Goal: Information Seeking & Learning: Learn about a topic

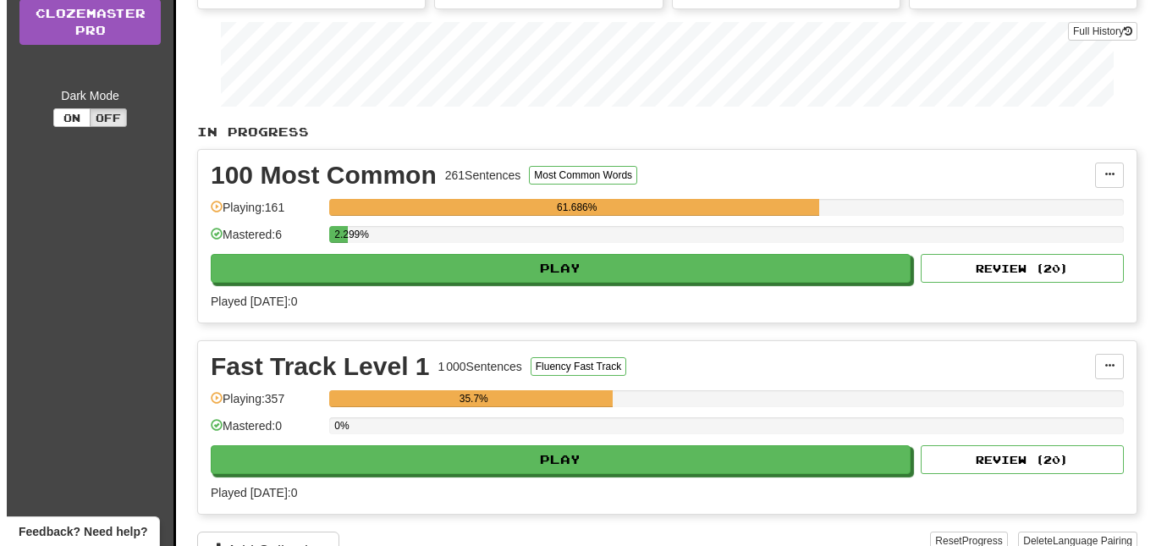
scroll to position [243, 0]
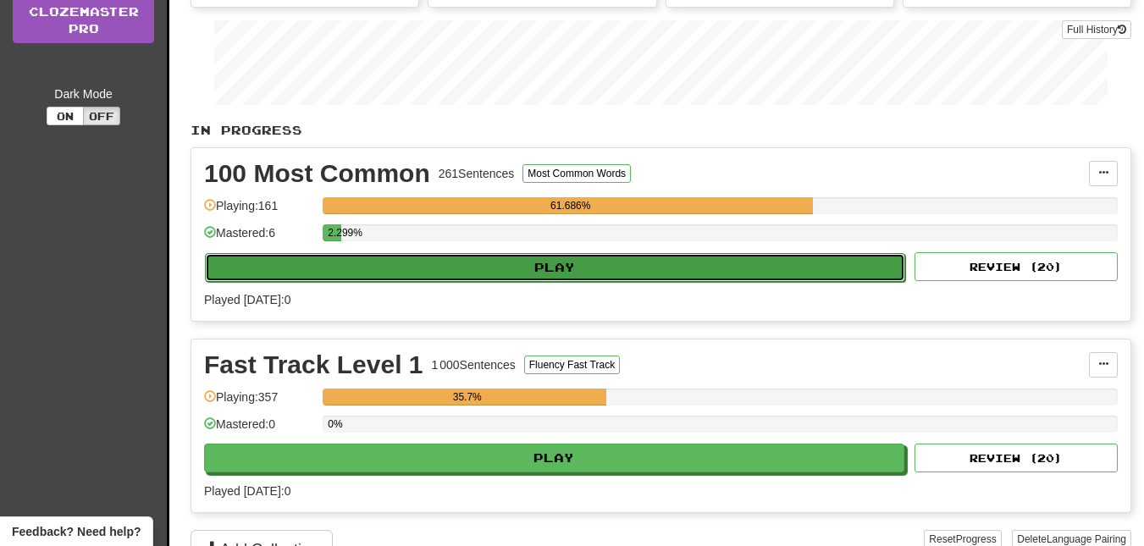
click at [769, 278] on button "Play" at bounding box center [555, 267] width 700 height 29
select select "**"
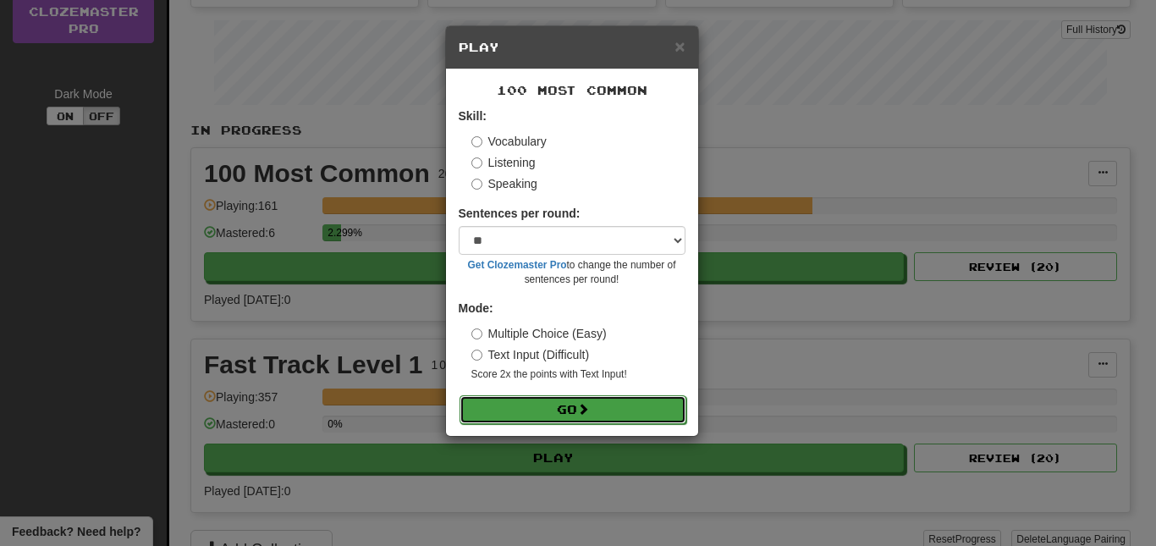
click at [605, 400] on button "Go" at bounding box center [573, 409] width 227 height 29
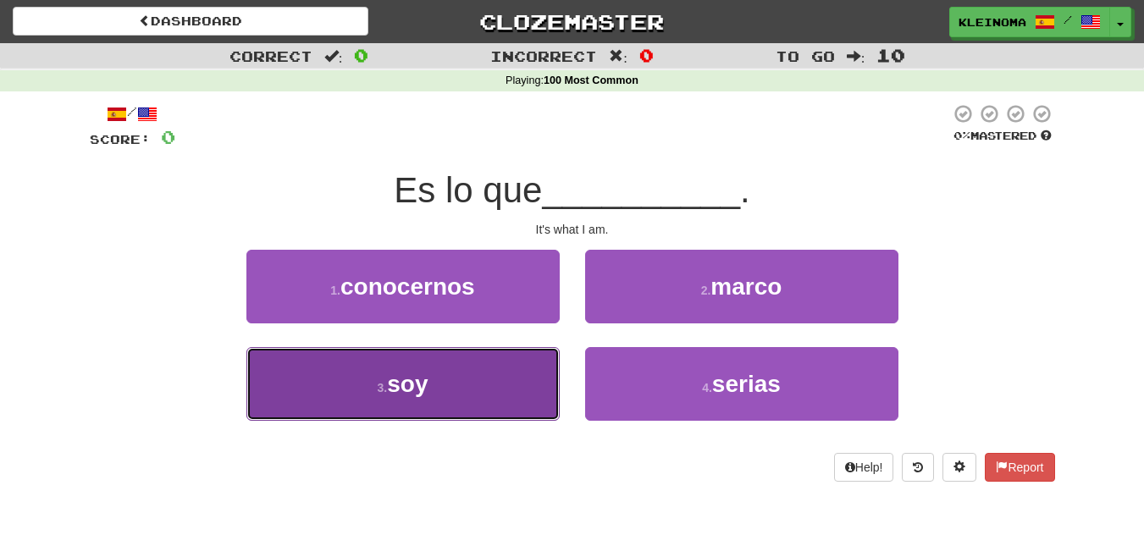
click at [426, 383] on span "soy" at bounding box center [407, 384] width 41 height 26
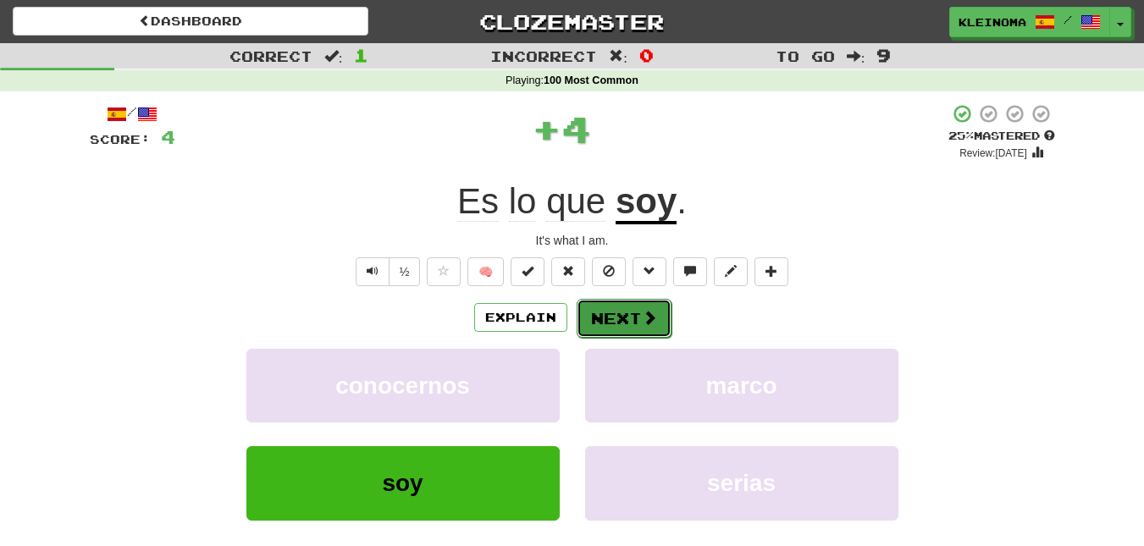
click at [638, 310] on button "Next" at bounding box center [623, 318] width 95 height 39
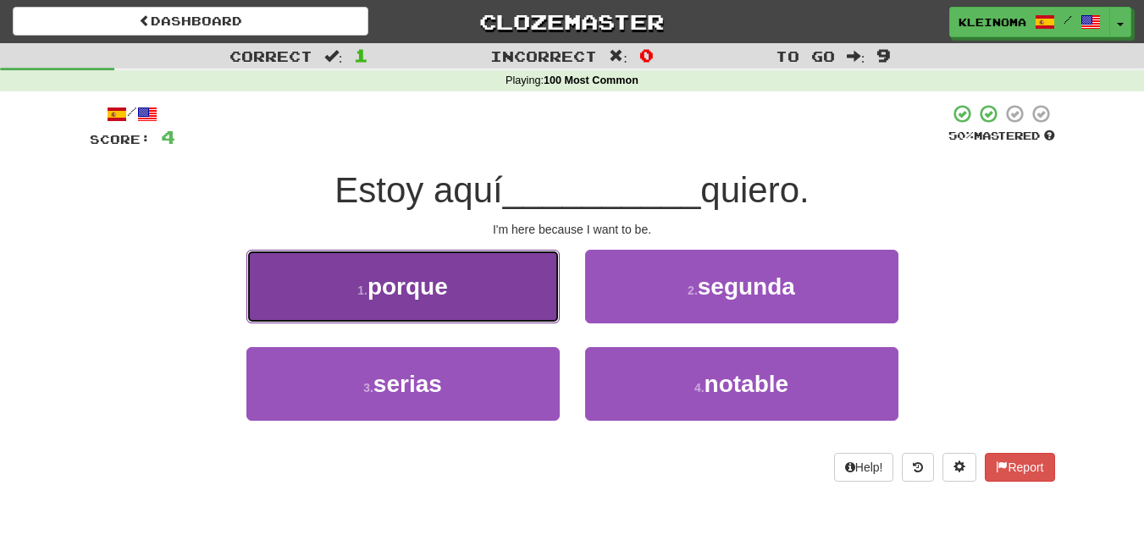
click at [484, 275] on button "1 . porque" at bounding box center [402, 287] width 313 height 74
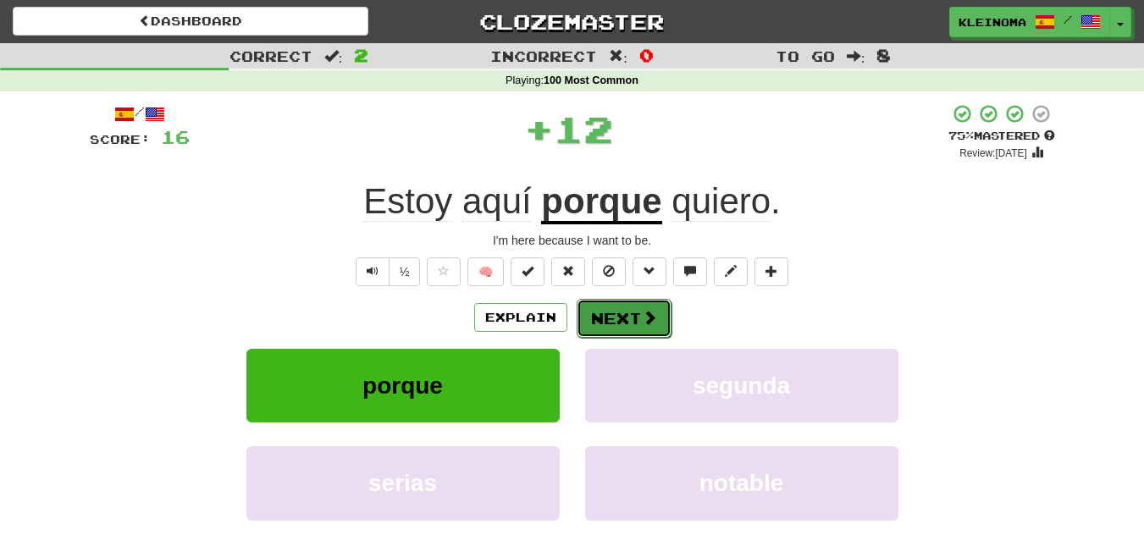
click at [654, 319] on span at bounding box center [649, 317] width 15 height 15
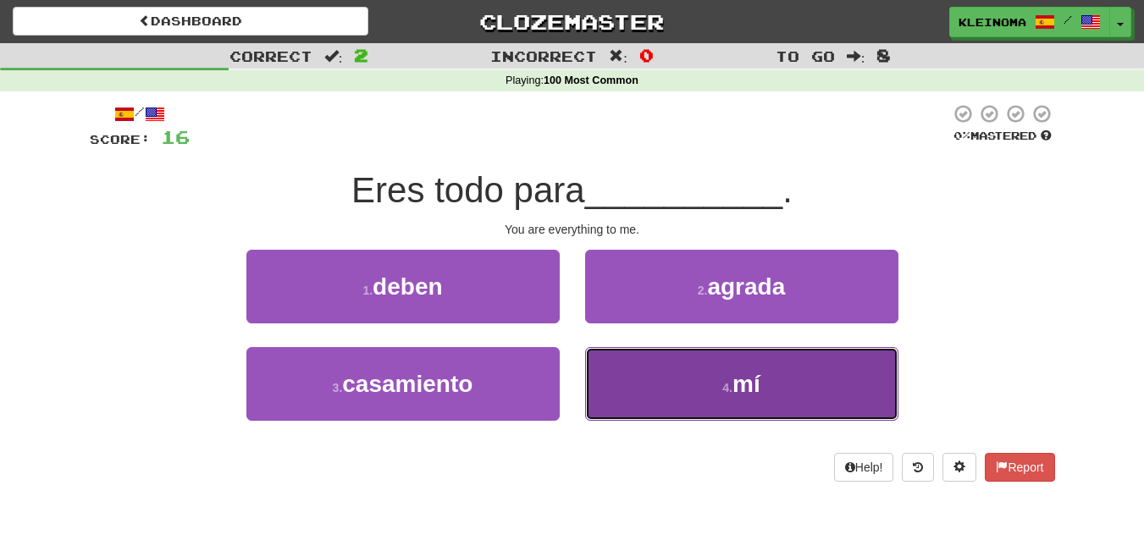
click at [677, 389] on button "4 . mí" at bounding box center [741, 384] width 313 height 74
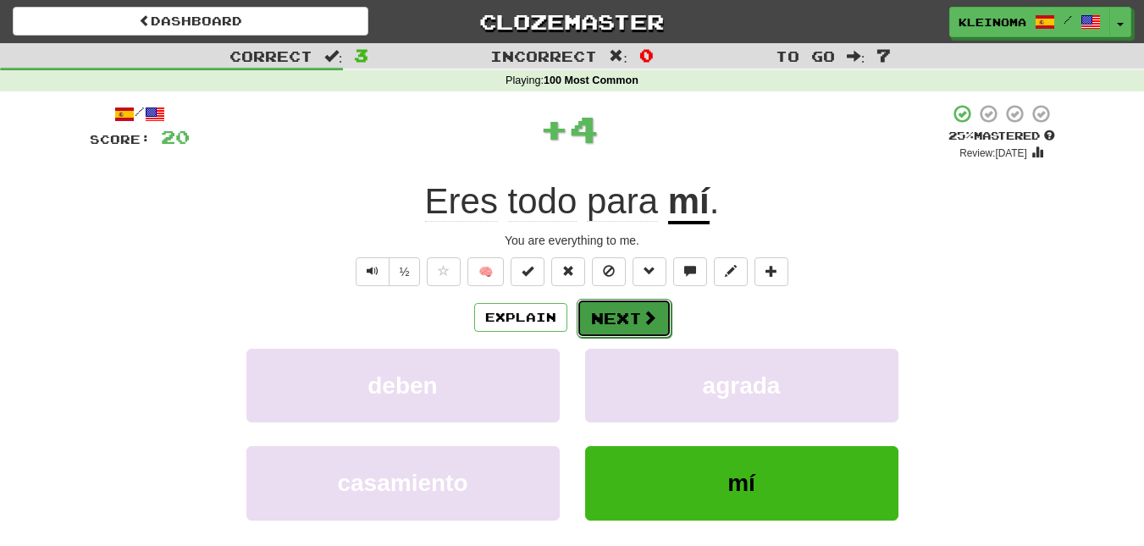
click at [647, 316] on span at bounding box center [649, 317] width 15 height 15
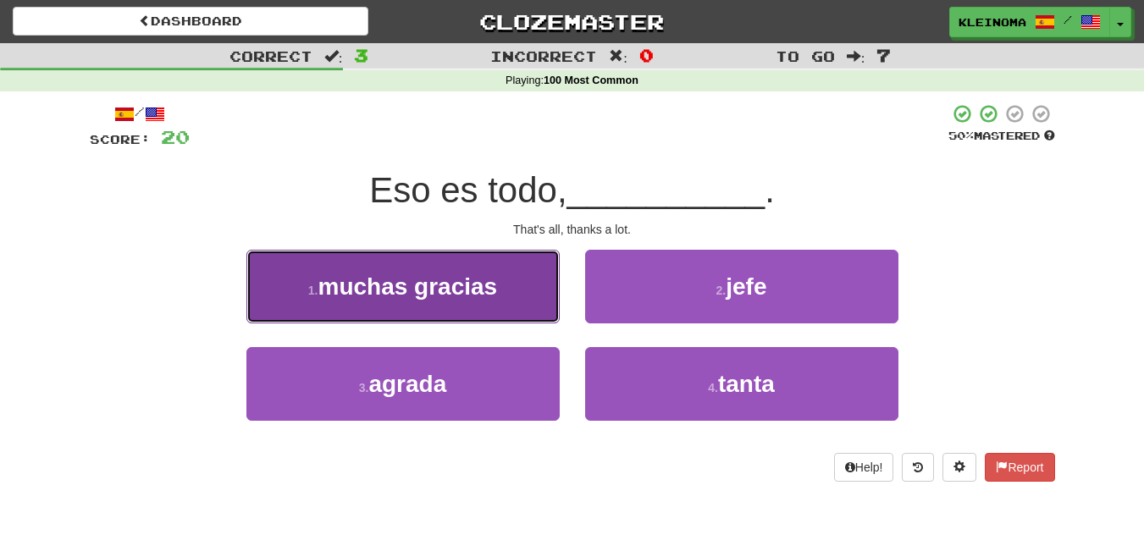
click at [487, 291] on span "muchas gracias" at bounding box center [407, 286] width 179 height 26
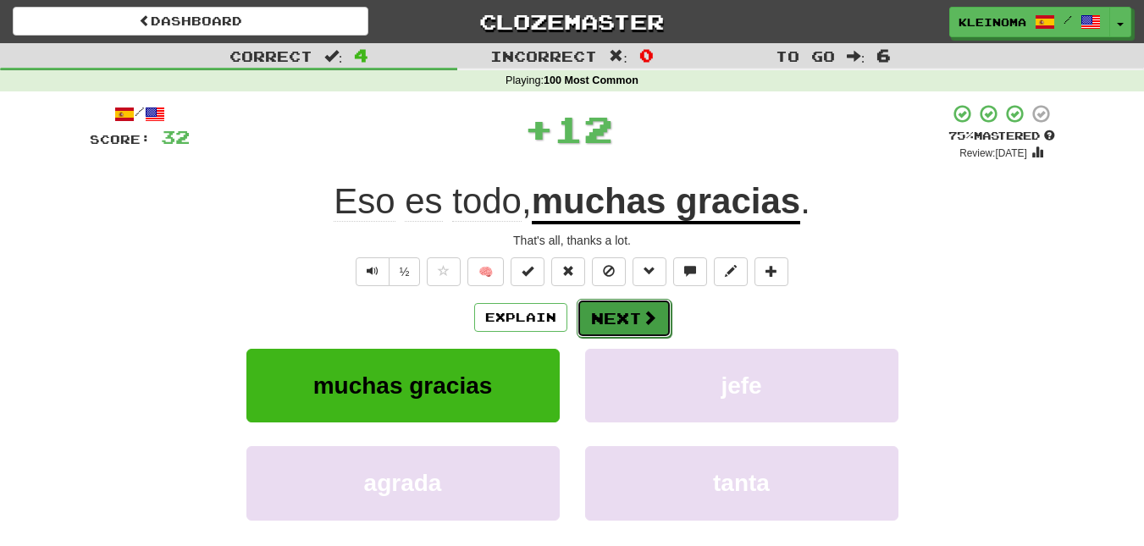
click at [628, 333] on button "Next" at bounding box center [623, 318] width 95 height 39
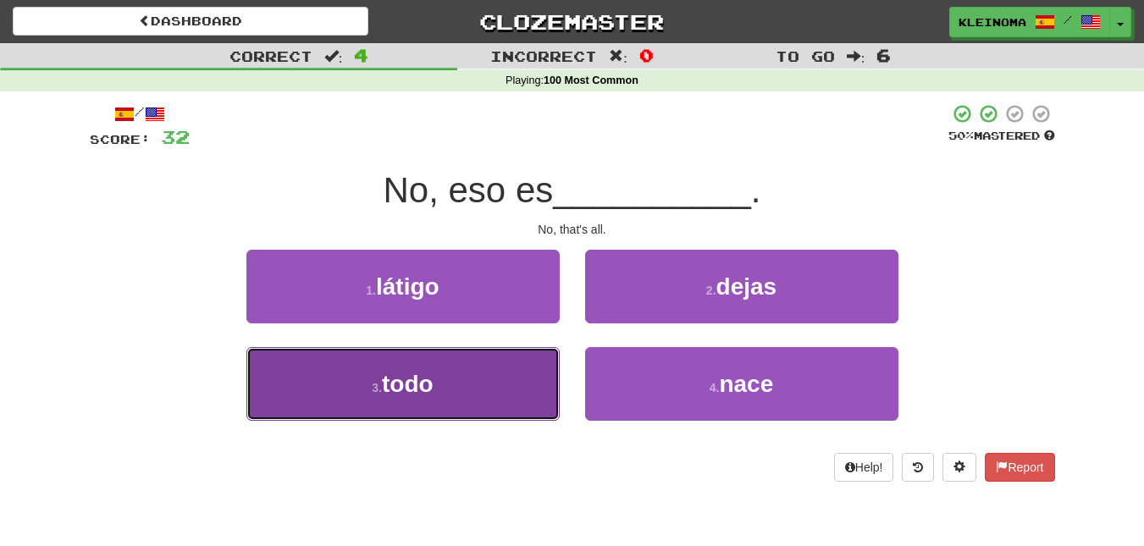
click at [433, 398] on button "3 . todo" at bounding box center [402, 384] width 313 height 74
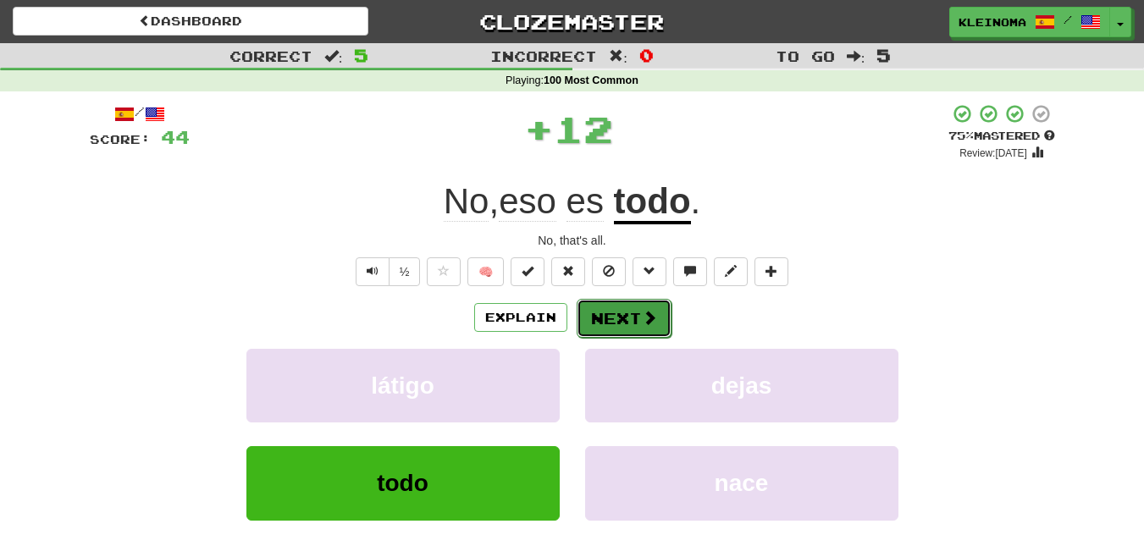
click at [620, 318] on button "Next" at bounding box center [623, 318] width 95 height 39
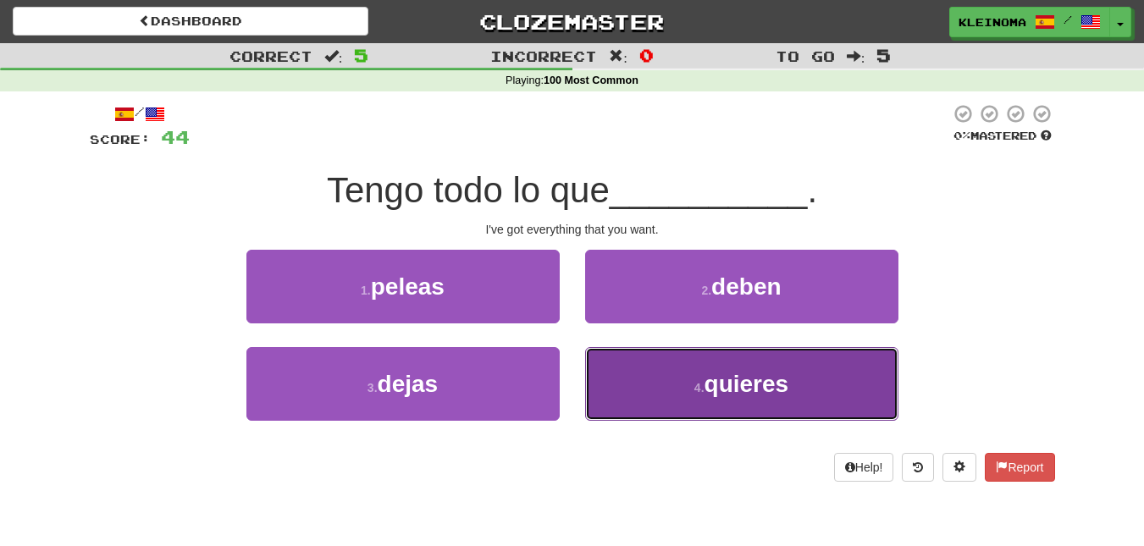
click at [664, 378] on button "4 . quieres" at bounding box center [741, 384] width 313 height 74
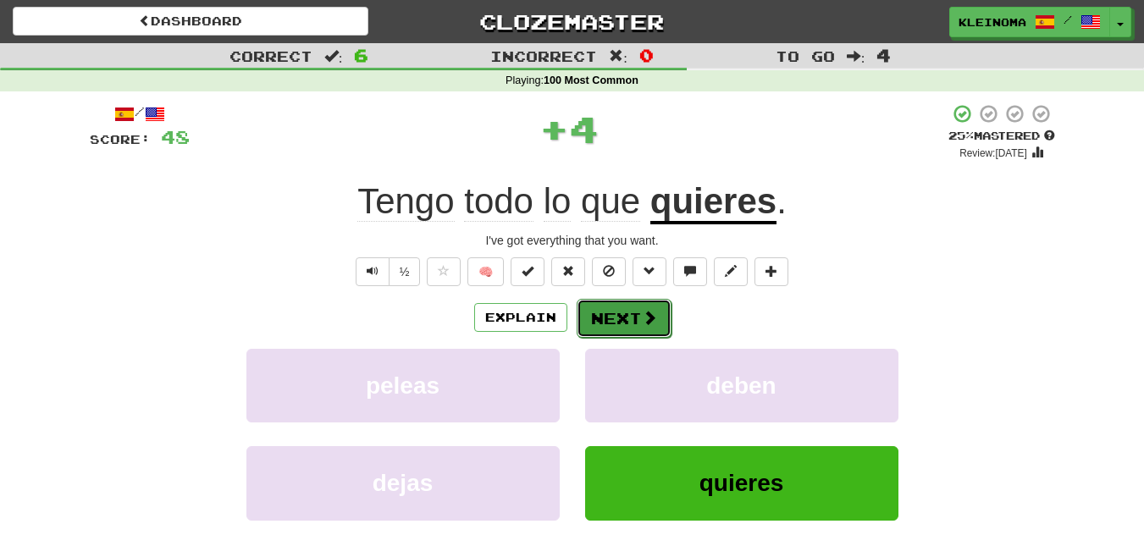
click at [626, 317] on button "Next" at bounding box center [623, 318] width 95 height 39
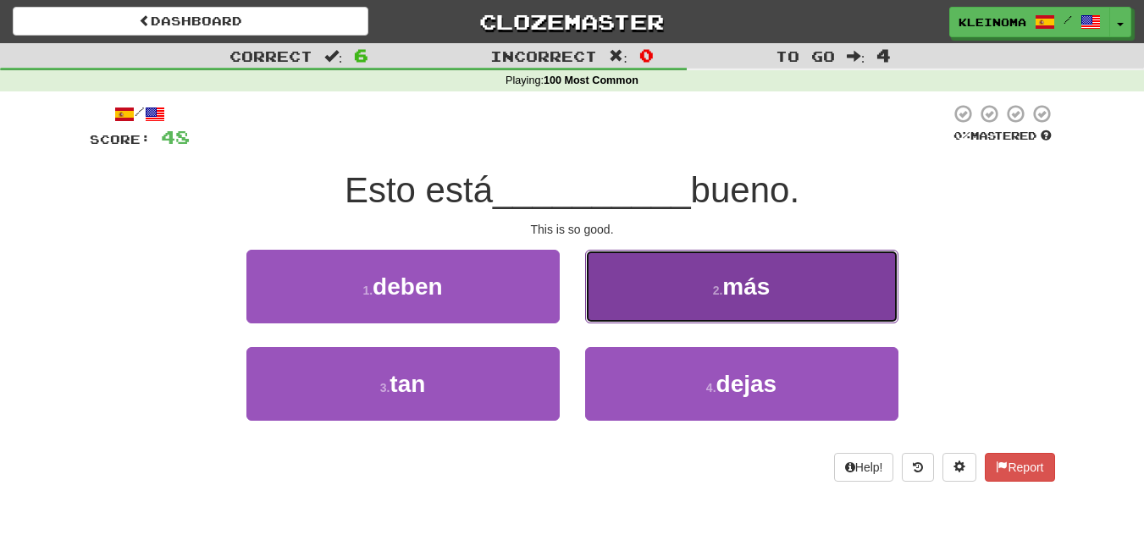
click at [670, 267] on button "2 . más" at bounding box center [741, 287] width 313 height 74
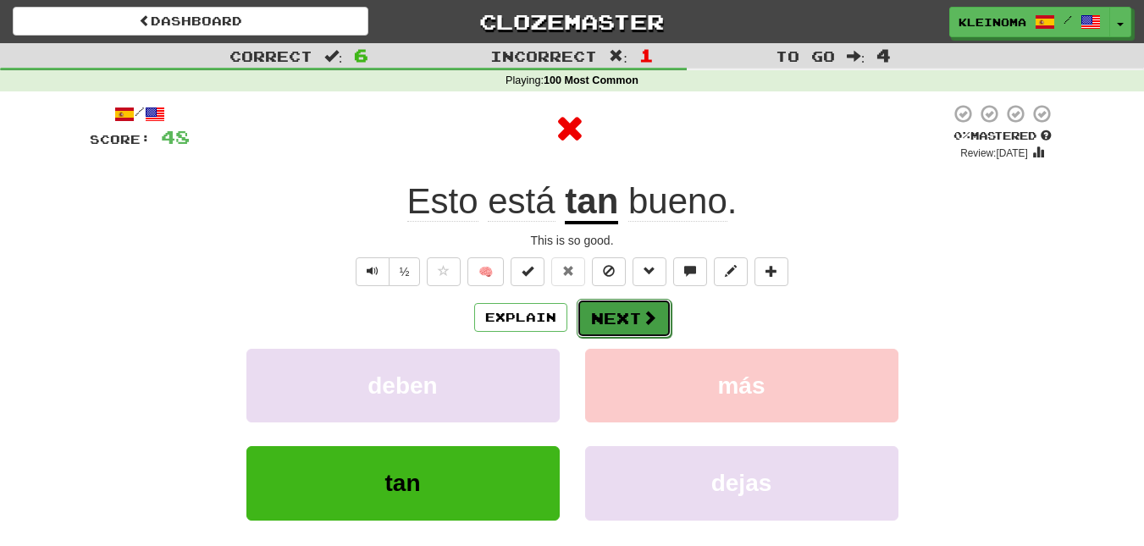
click at [625, 323] on button "Next" at bounding box center [623, 318] width 95 height 39
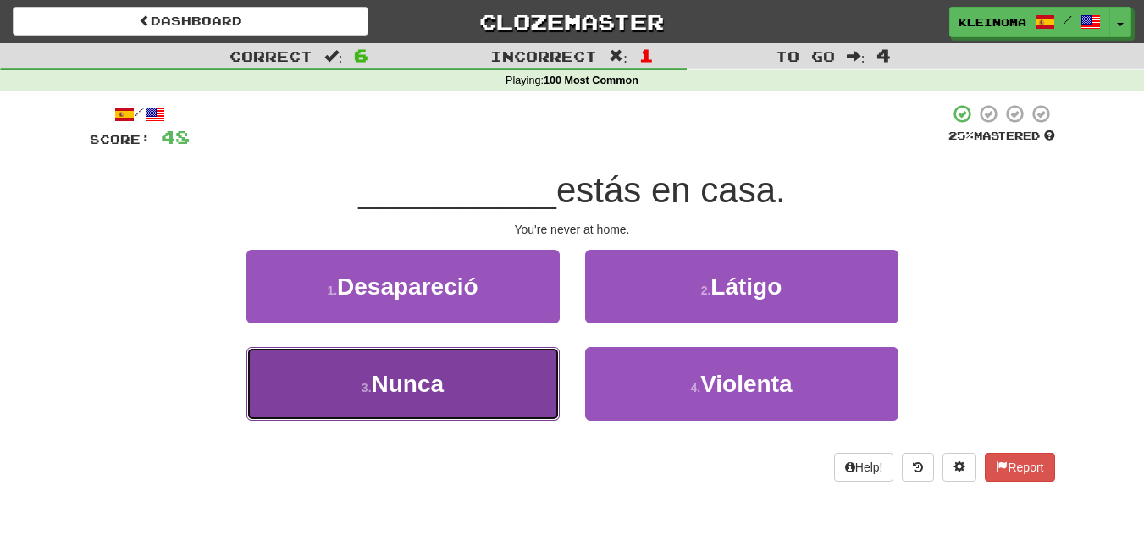
click at [437, 401] on button "3 . Nunca" at bounding box center [402, 384] width 313 height 74
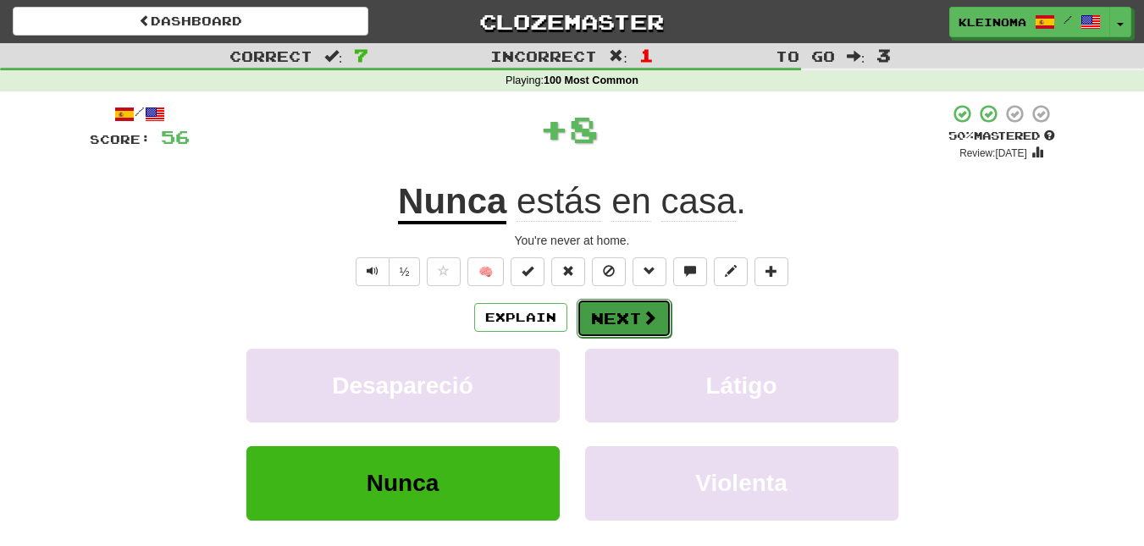
click at [606, 312] on button "Next" at bounding box center [623, 318] width 95 height 39
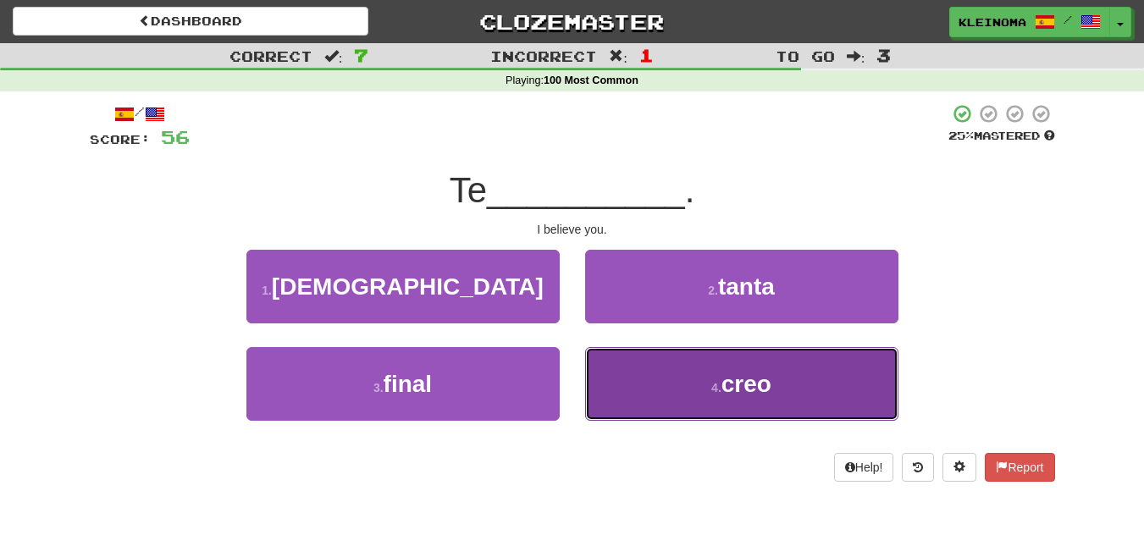
click at [676, 364] on button "4 . creo" at bounding box center [741, 384] width 313 height 74
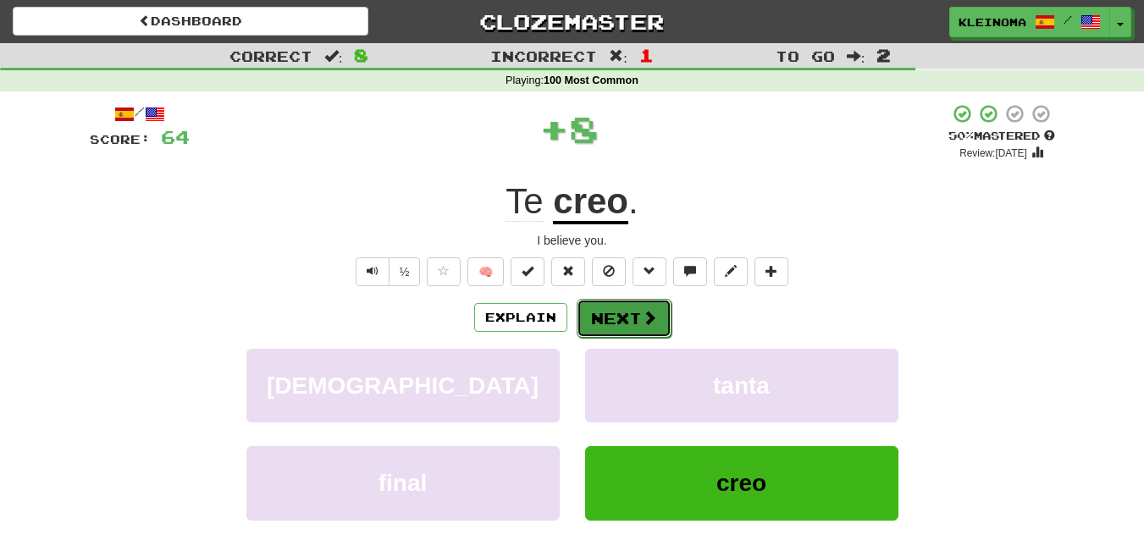
click at [651, 327] on button "Next" at bounding box center [623, 318] width 95 height 39
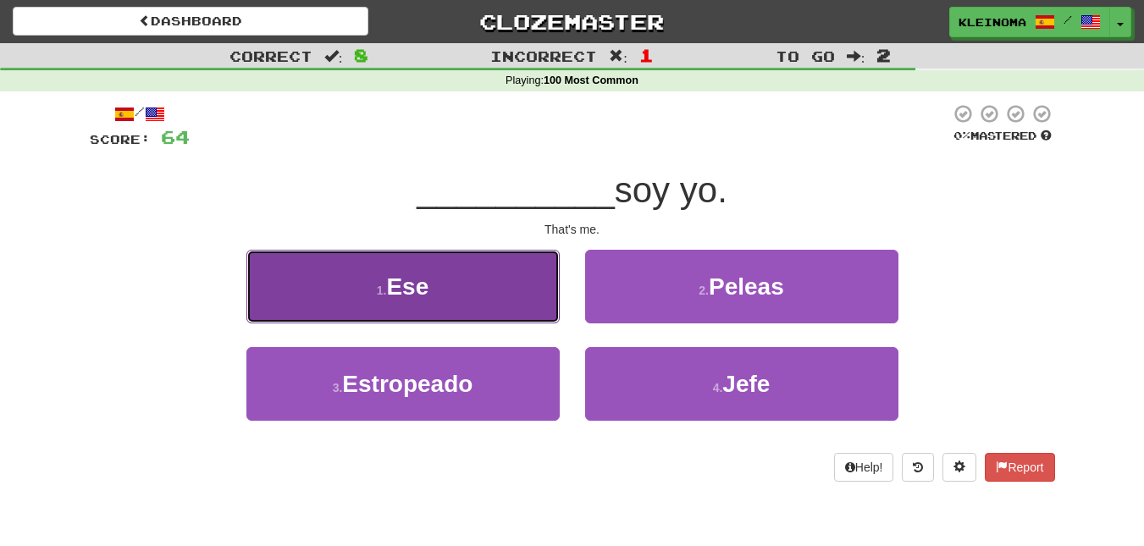
click at [473, 304] on button "1 . Ese" at bounding box center [402, 287] width 313 height 74
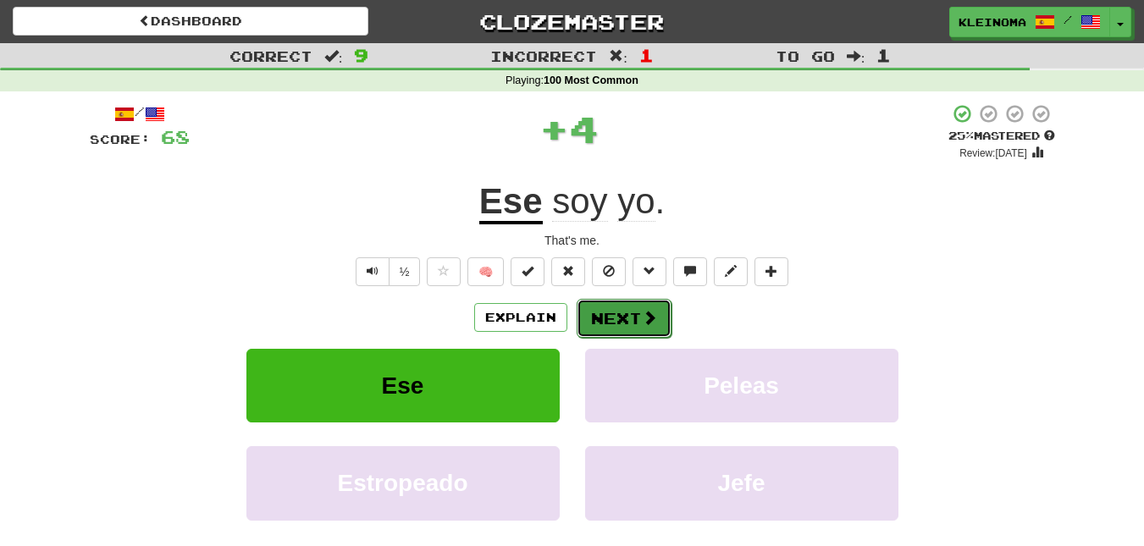
click at [607, 311] on button "Next" at bounding box center [623, 318] width 95 height 39
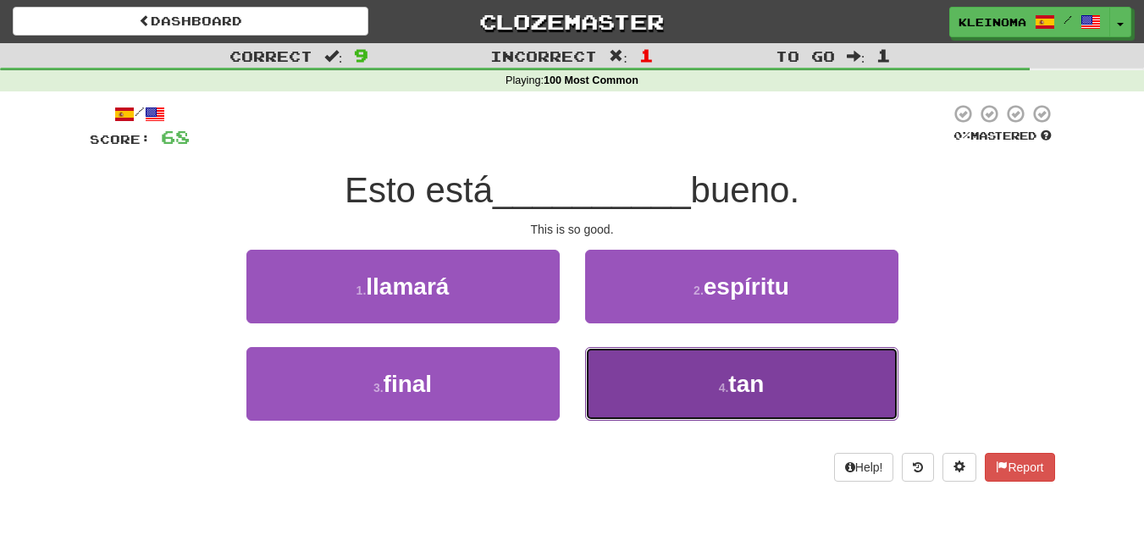
click at [706, 403] on button "4 . tan" at bounding box center [741, 384] width 313 height 74
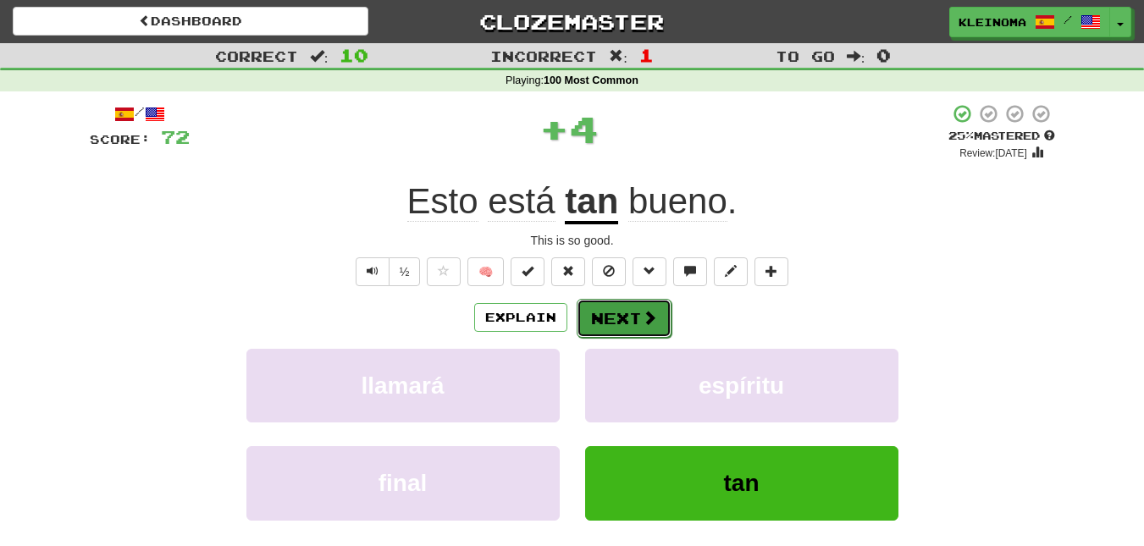
click at [621, 325] on button "Next" at bounding box center [623, 318] width 95 height 39
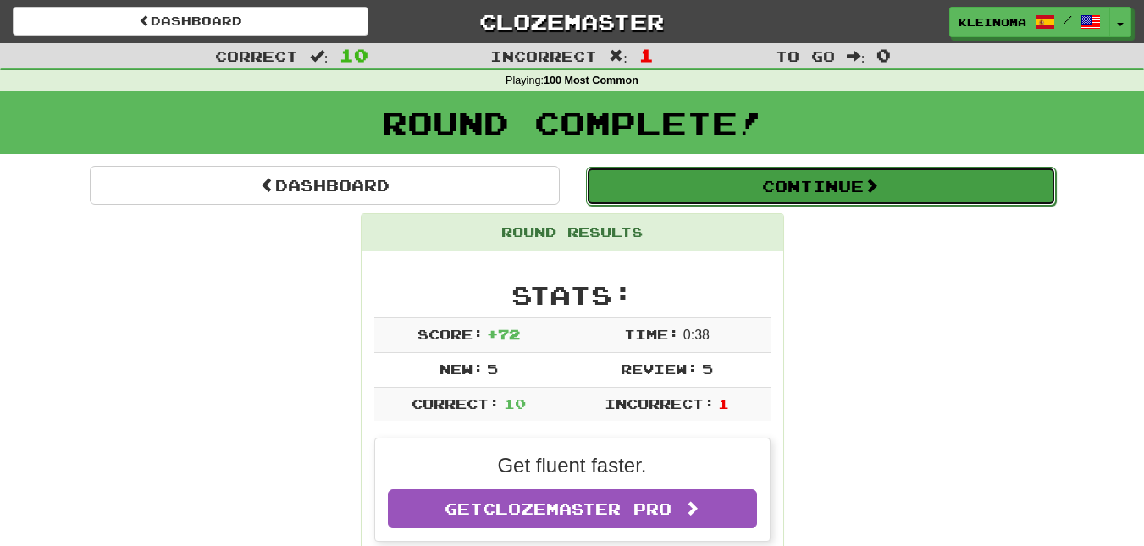
click at [703, 185] on button "Continue" at bounding box center [821, 186] width 470 height 39
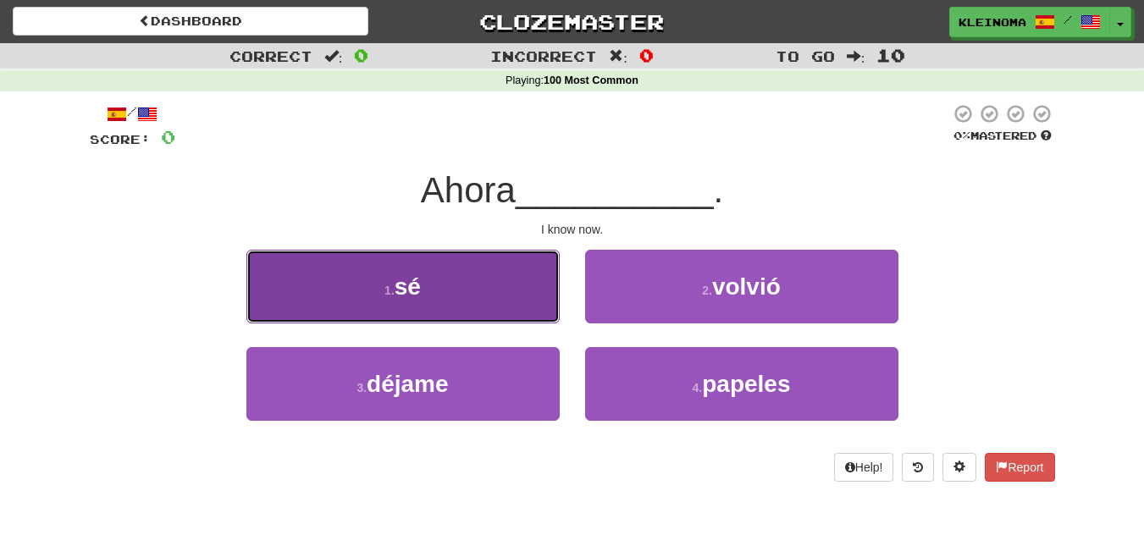
click at [496, 299] on button "1 . sé" at bounding box center [402, 287] width 313 height 74
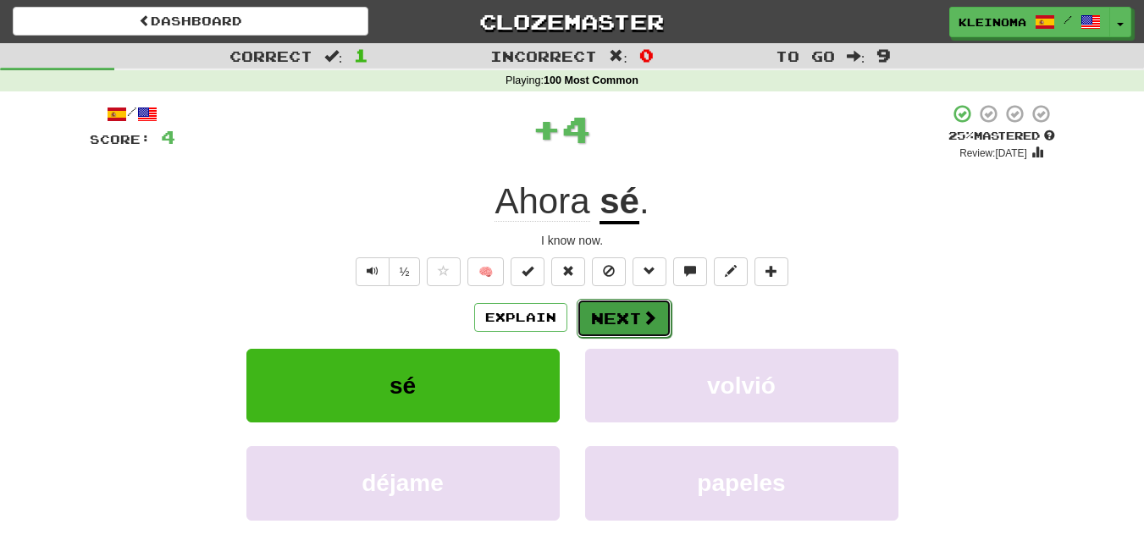
click at [617, 319] on button "Next" at bounding box center [623, 318] width 95 height 39
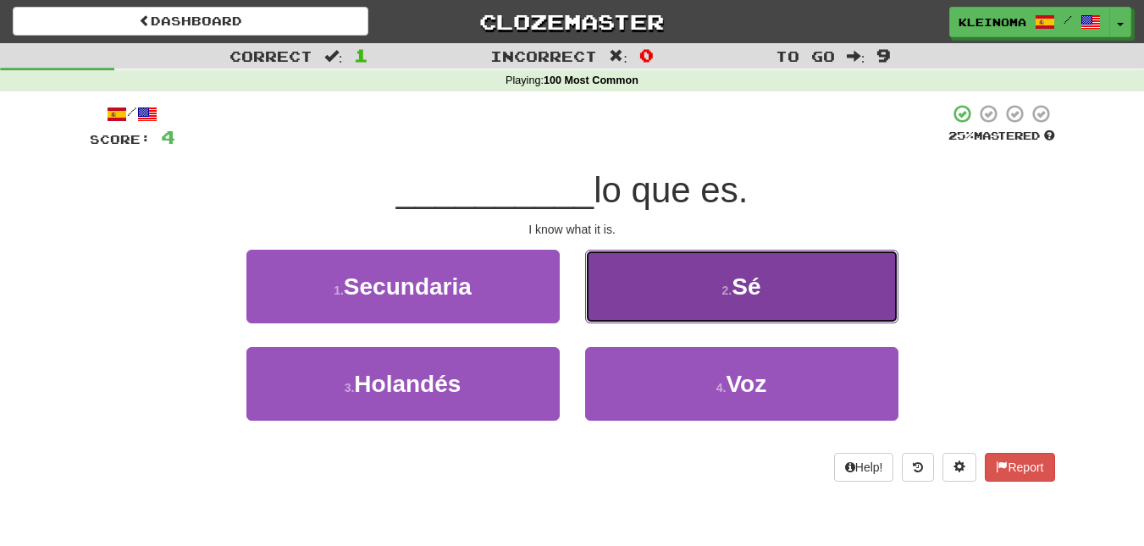
click at [635, 280] on button "2 . Sé" at bounding box center [741, 287] width 313 height 74
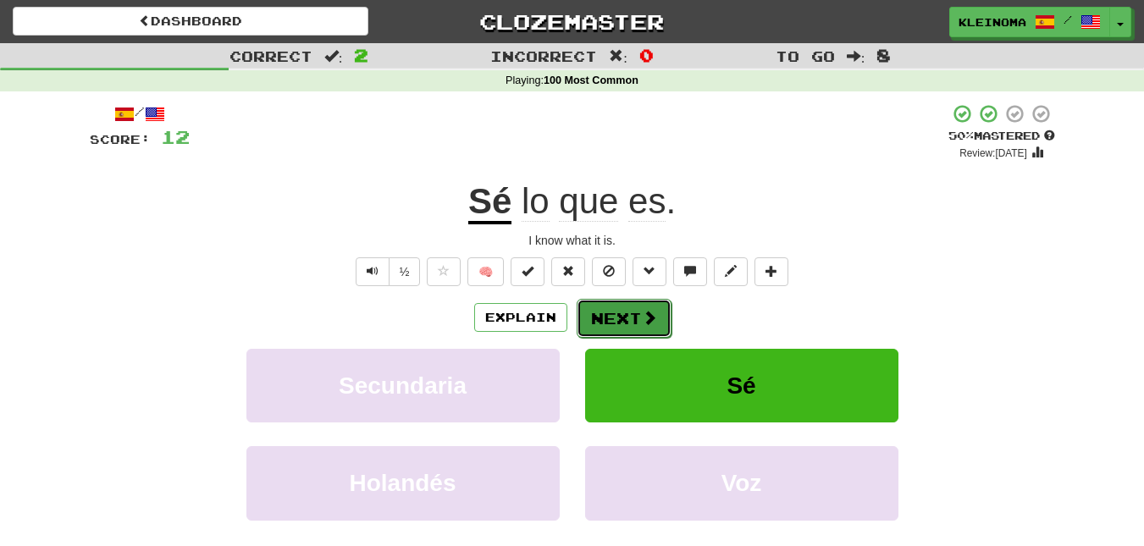
click at [654, 310] on span at bounding box center [649, 317] width 15 height 15
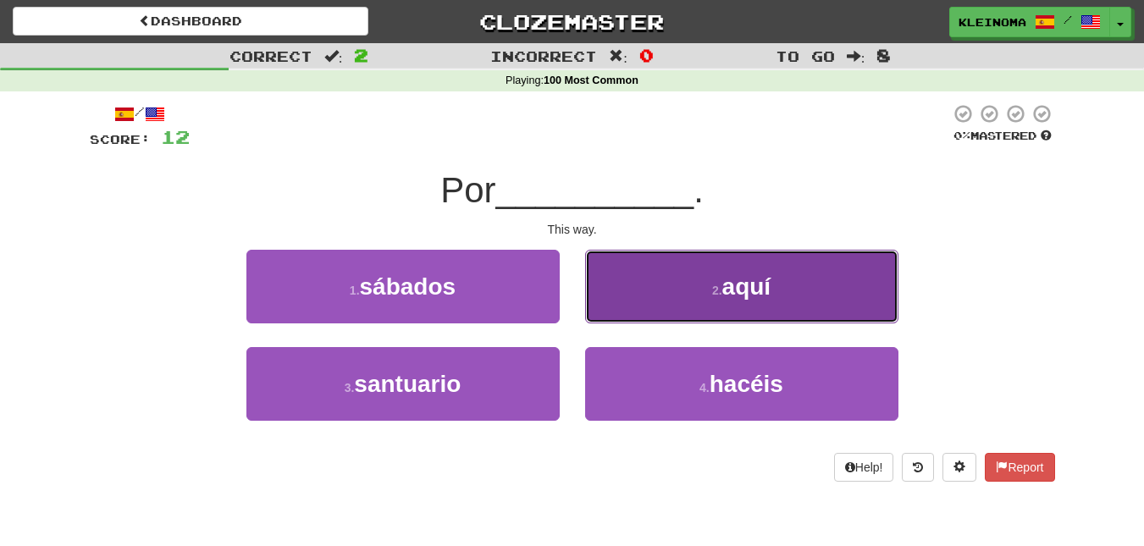
click at [630, 282] on button "2 . aquí" at bounding box center [741, 287] width 313 height 74
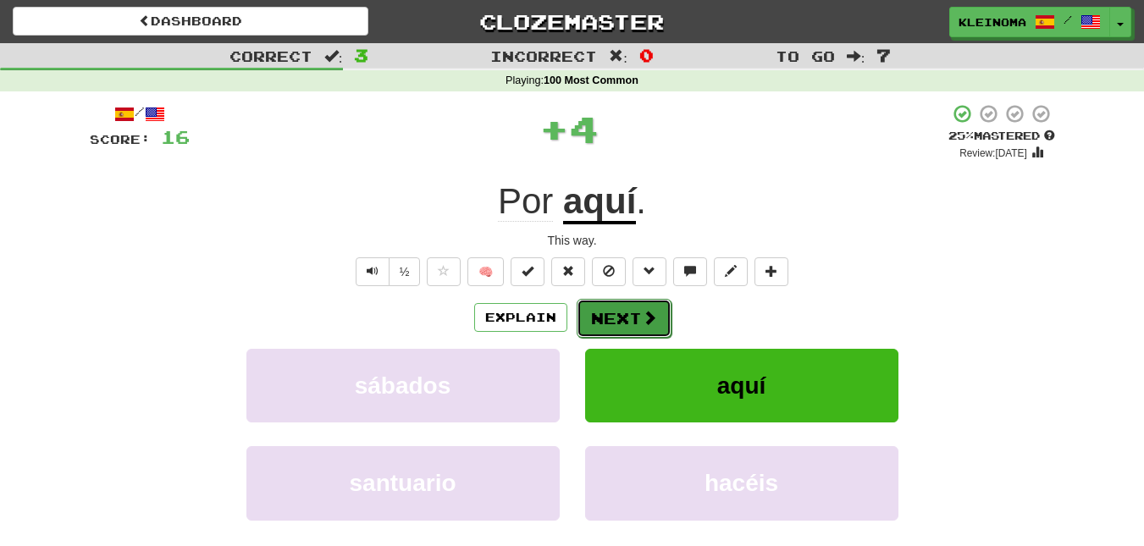
click at [613, 325] on button "Next" at bounding box center [623, 318] width 95 height 39
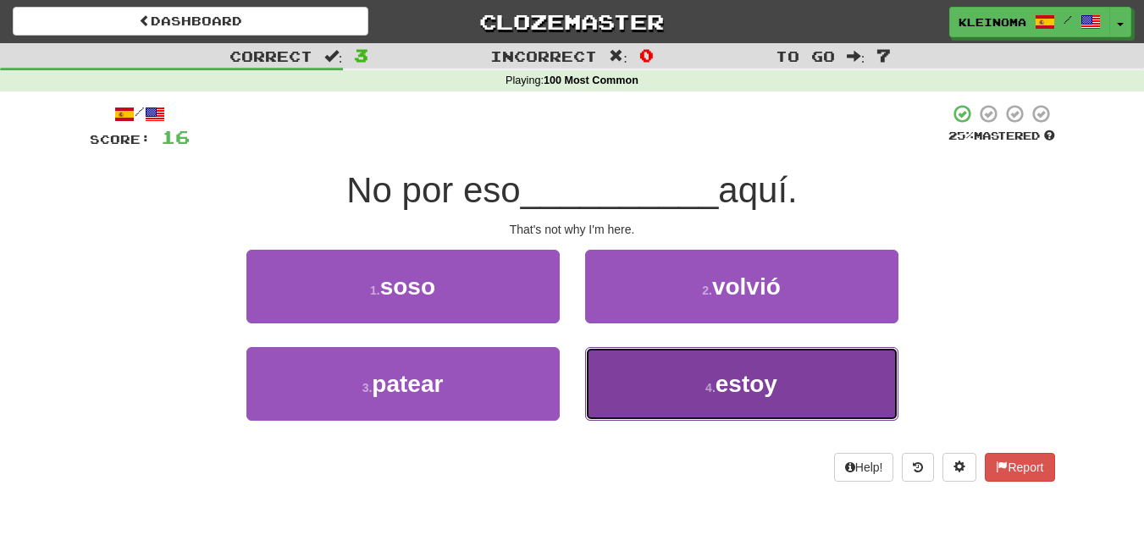
click at [784, 385] on button "4 . estoy" at bounding box center [741, 384] width 313 height 74
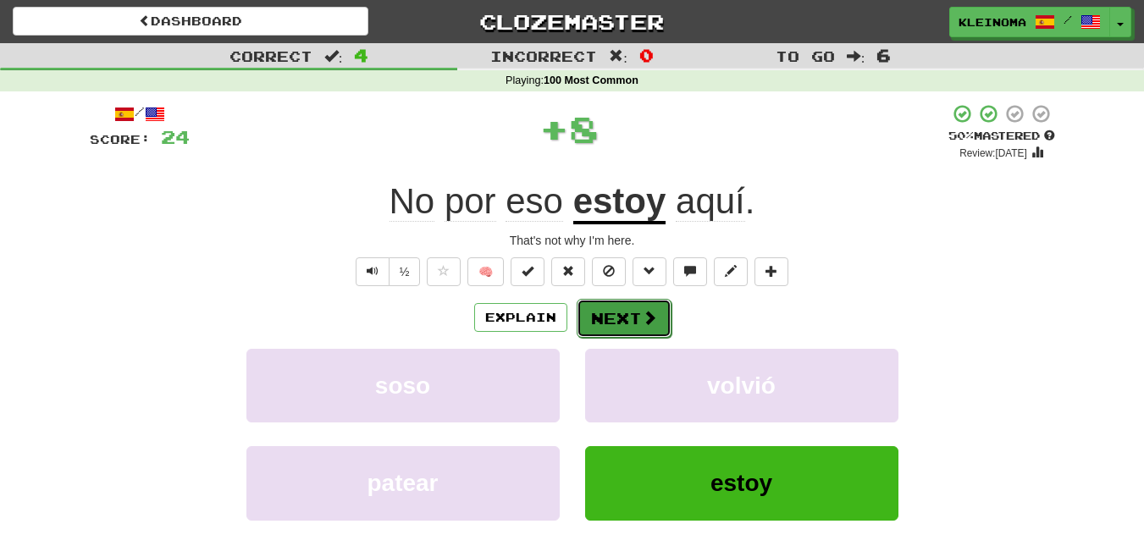
click at [657, 326] on button "Next" at bounding box center [623, 318] width 95 height 39
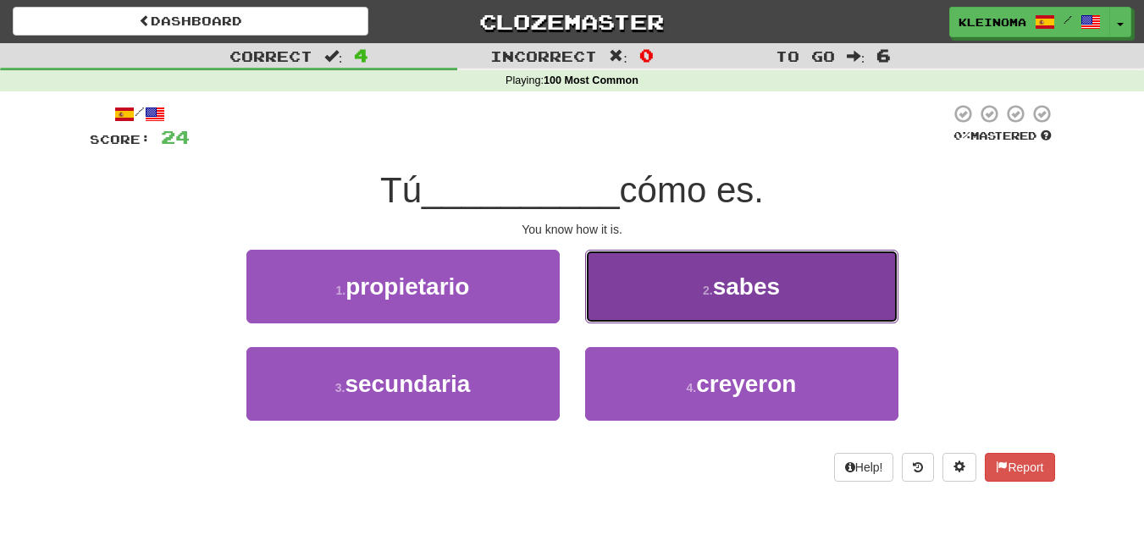
click at [690, 290] on button "2 . sabes" at bounding box center [741, 287] width 313 height 74
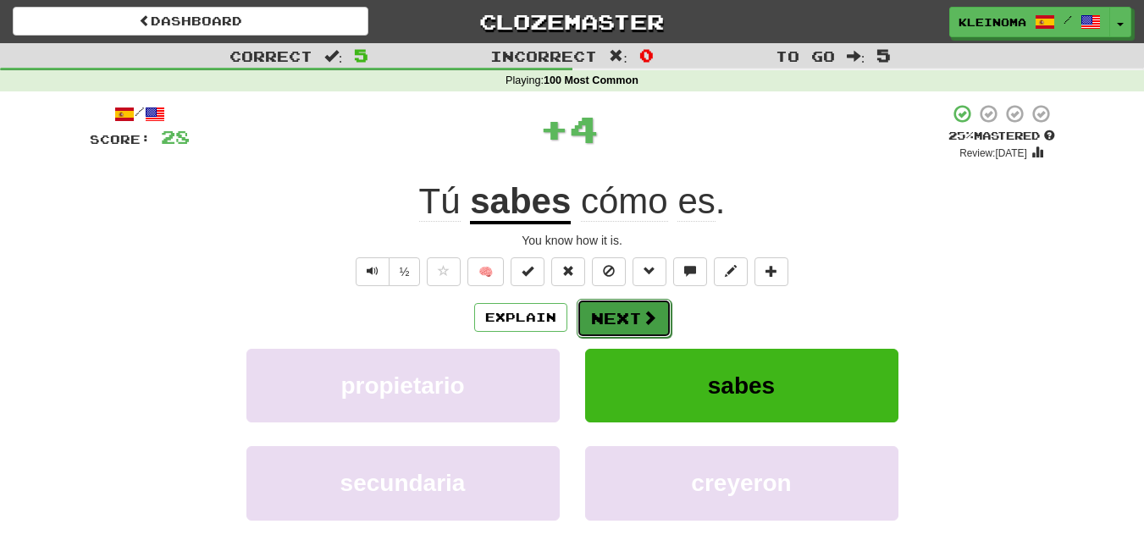
click at [657, 323] on button "Next" at bounding box center [623, 318] width 95 height 39
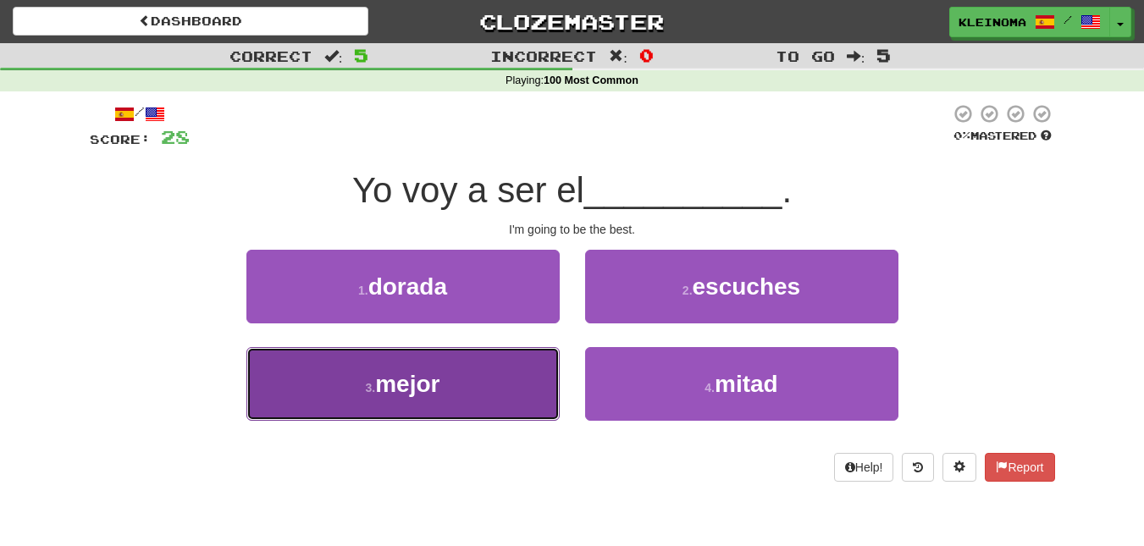
click at [466, 394] on button "3 . mejor" at bounding box center [402, 384] width 313 height 74
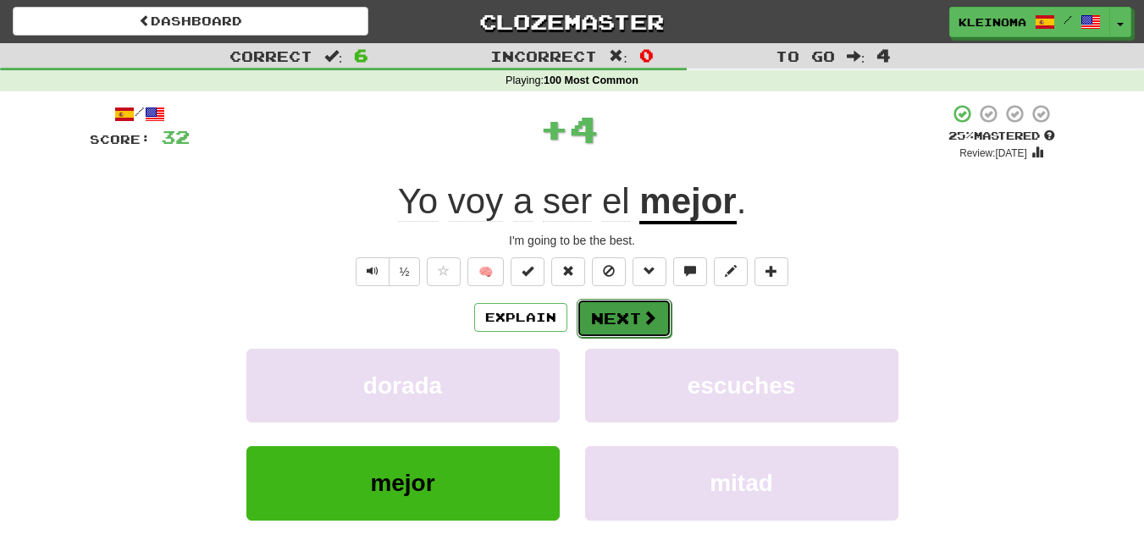
click at [601, 316] on button "Next" at bounding box center [623, 318] width 95 height 39
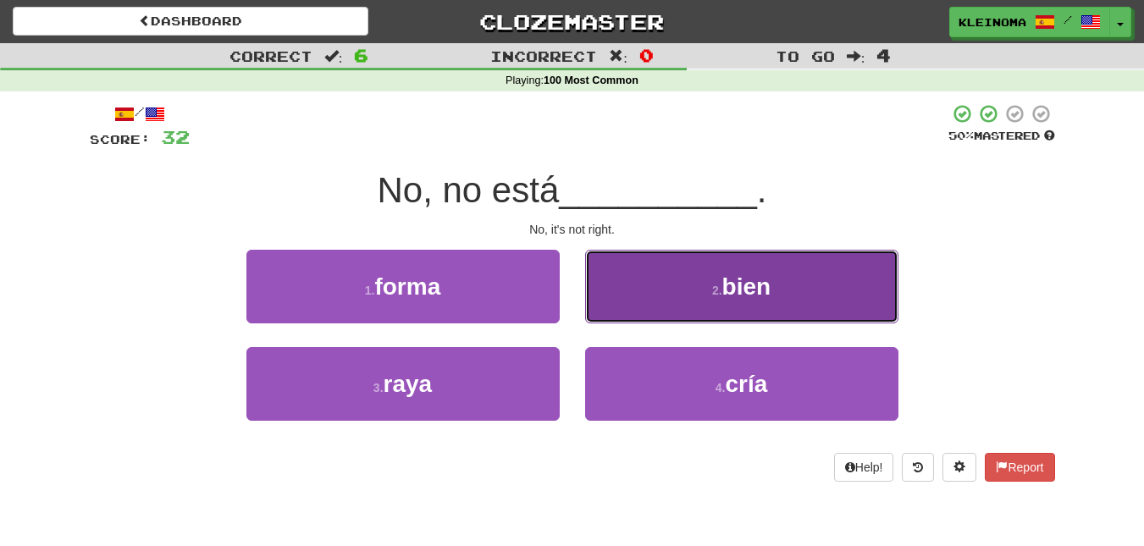
click at [700, 290] on button "2 . bien" at bounding box center [741, 287] width 313 height 74
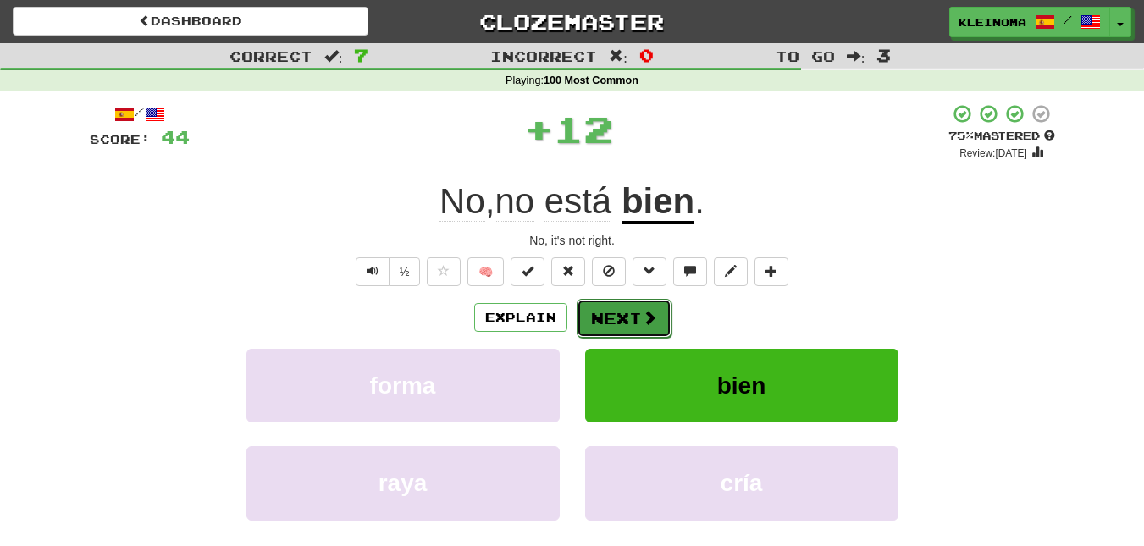
click at [626, 323] on button "Next" at bounding box center [623, 318] width 95 height 39
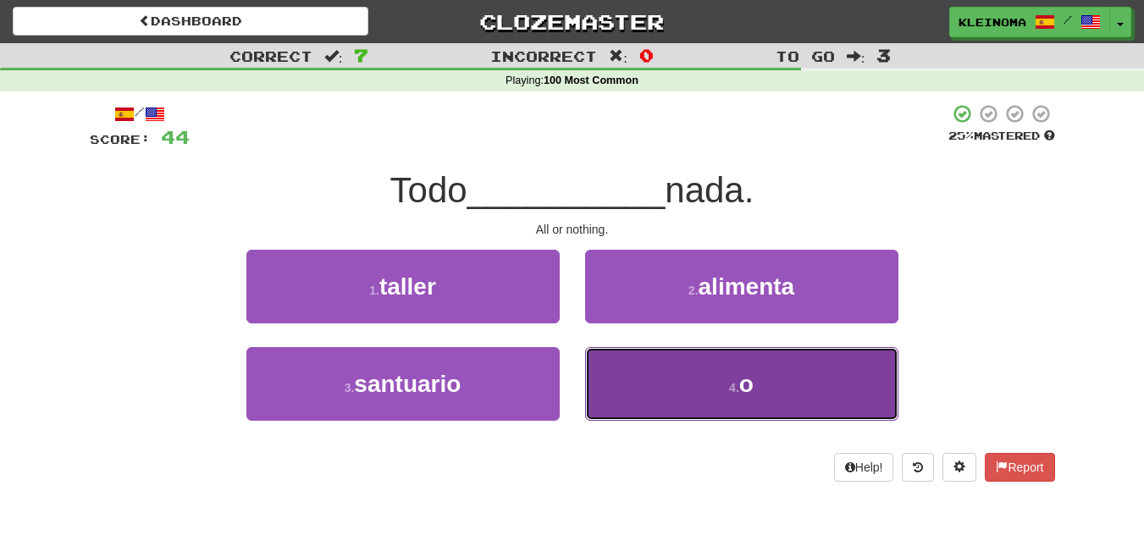
click at [684, 386] on button "4 . o" at bounding box center [741, 384] width 313 height 74
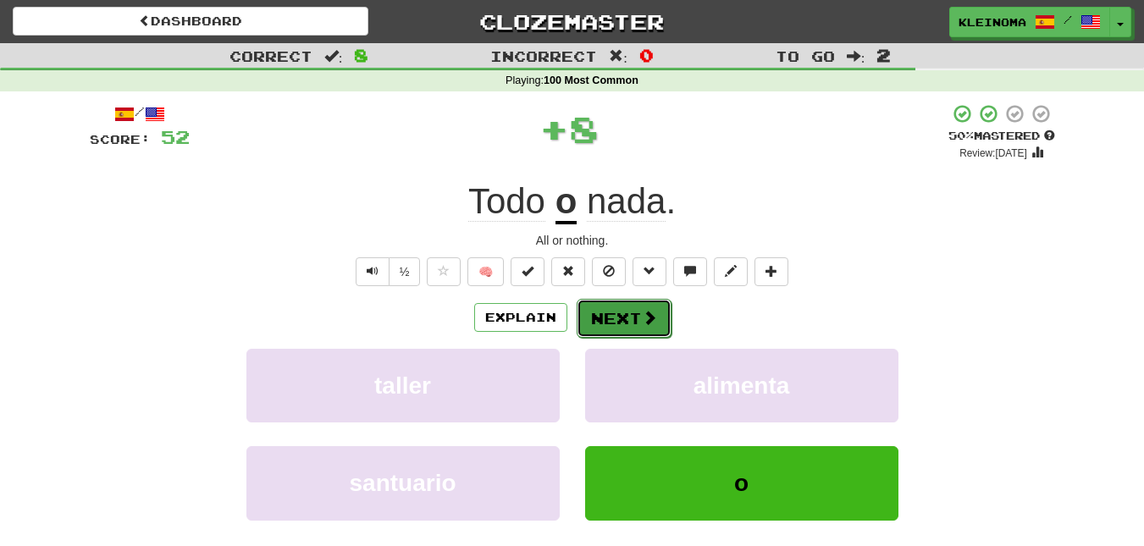
click at [648, 323] on span at bounding box center [649, 317] width 15 height 15
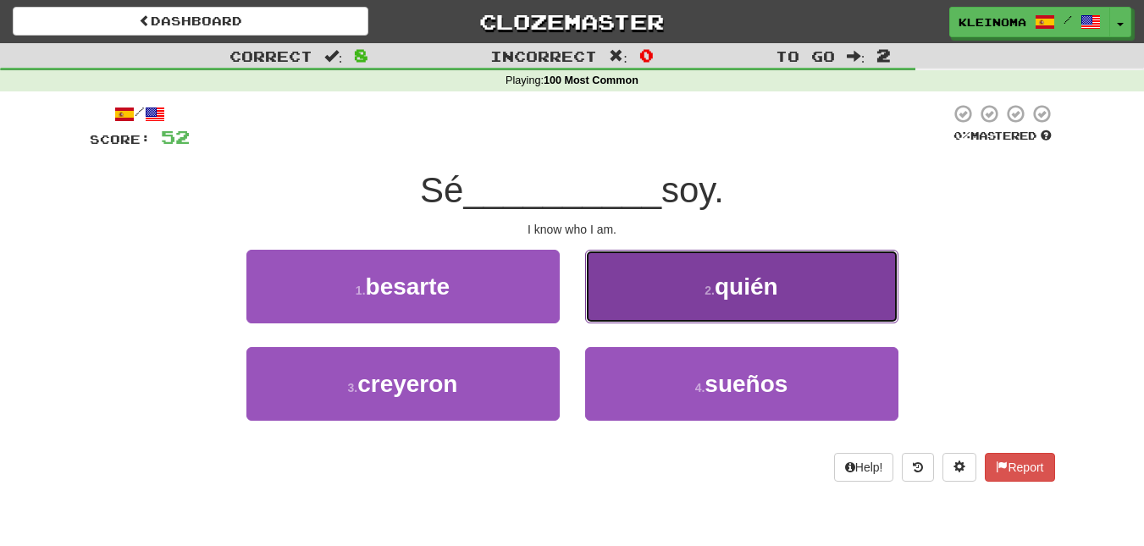
click at [653, 298] on button "2 . quién" at bounding box center [741, 287] width 313 height 74
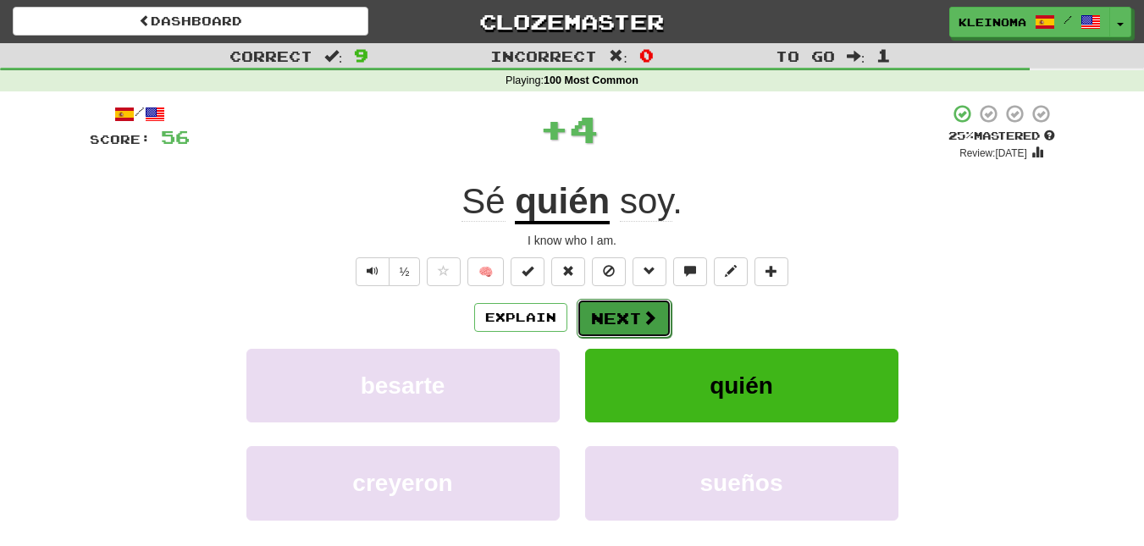
click at [625, 312] on button "Next" at bounding box center [623, 318] width 95 height 39
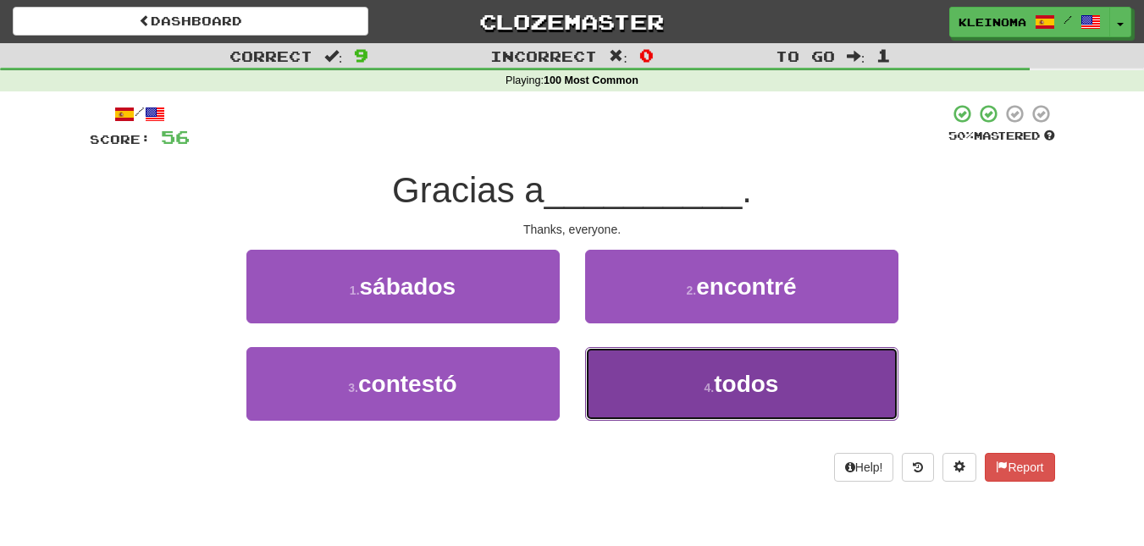
click at [692, 398] on button "4 . todos" at bounding box center [741, 384] width 313 height 74
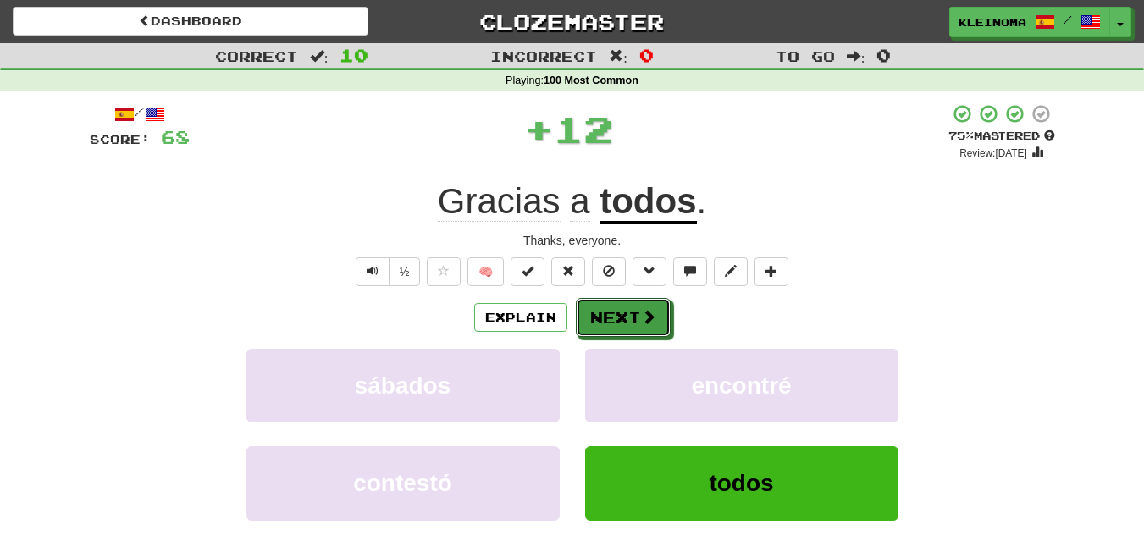
click at [652, 324] on span at bounding box center [648, 316] width 15 height 15
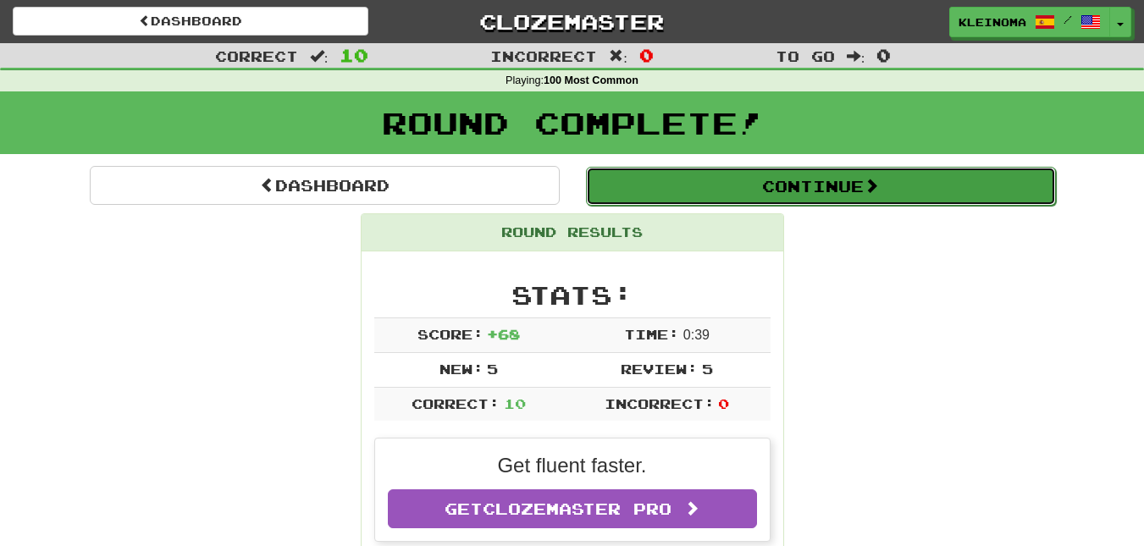
click at [727, 172] on button "Continue" at bounding box center [821, 186] width 470 height 39
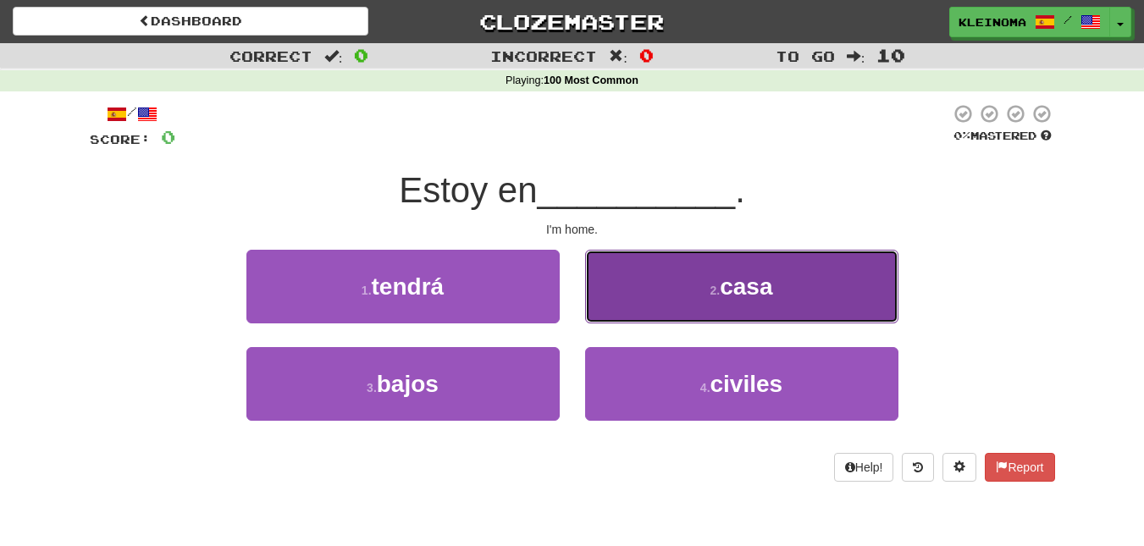
click at [659, 302] on button "2 . casa" at bounding box center [741, 287] width 313 height 74
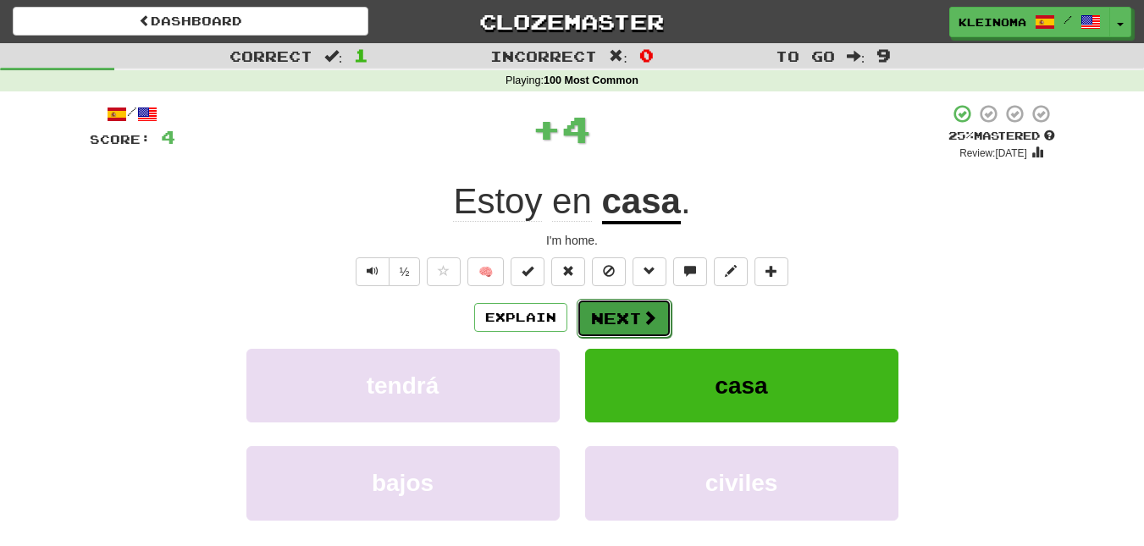
click at [643, 311] on span at bounding box center [649, 317] width 15 height 15
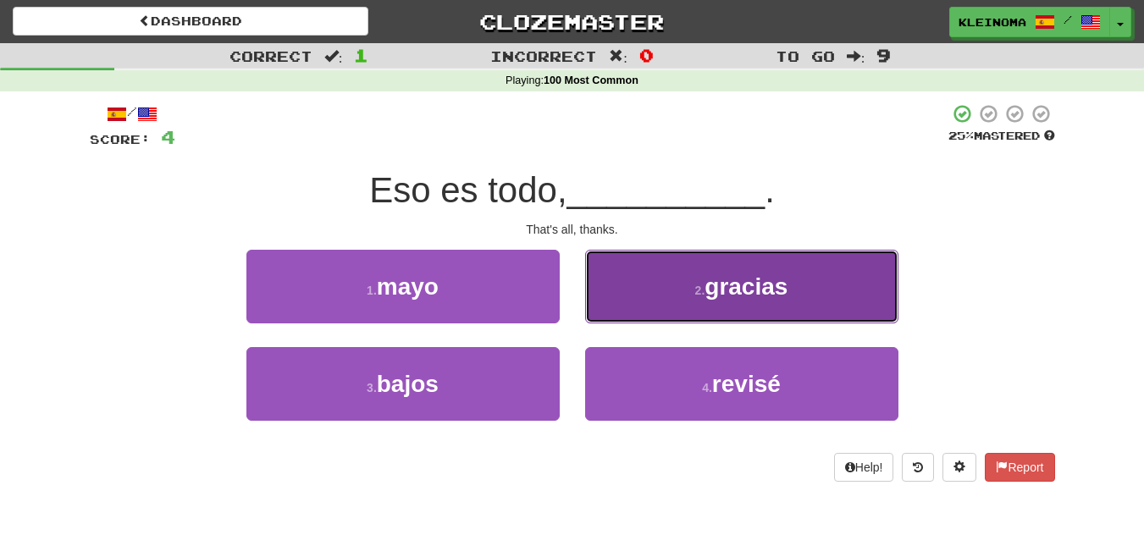
click at [669, 287] on button "2 . gracias" at bounding box center [741, 287] width 313 height 74
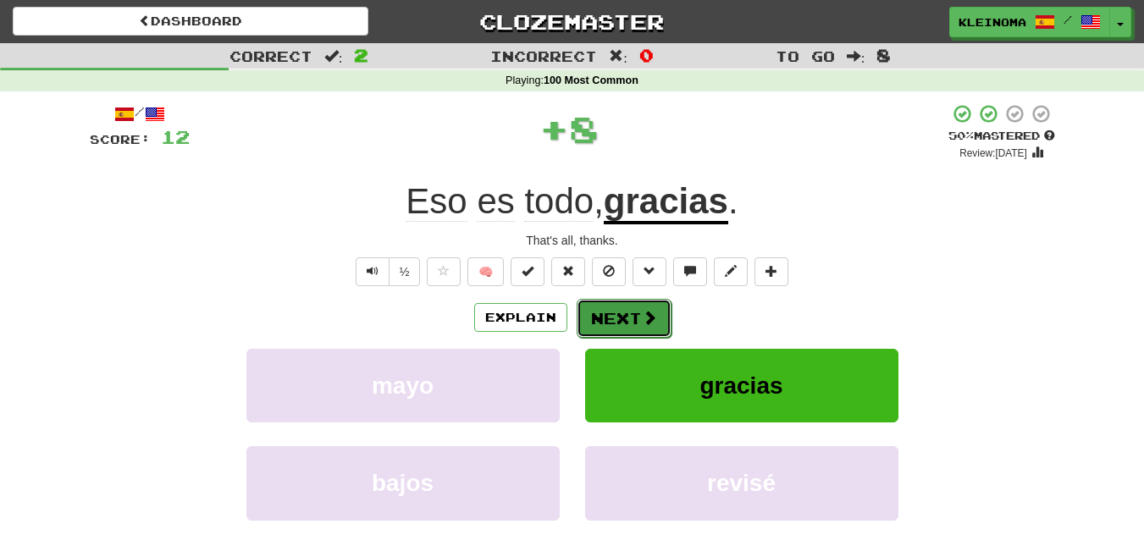
click at [633, 329] on button "Next" at bounding box center [623, 318] width 95 height 39
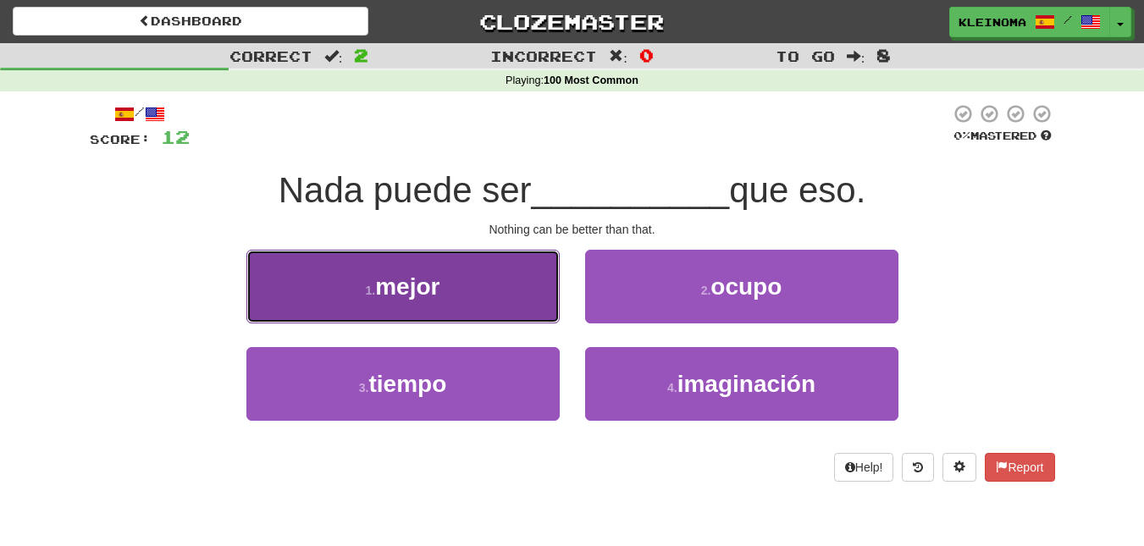
click at [522, 295] on button "1 . mejor" at bounding box center [402, 287] width 313 height 74
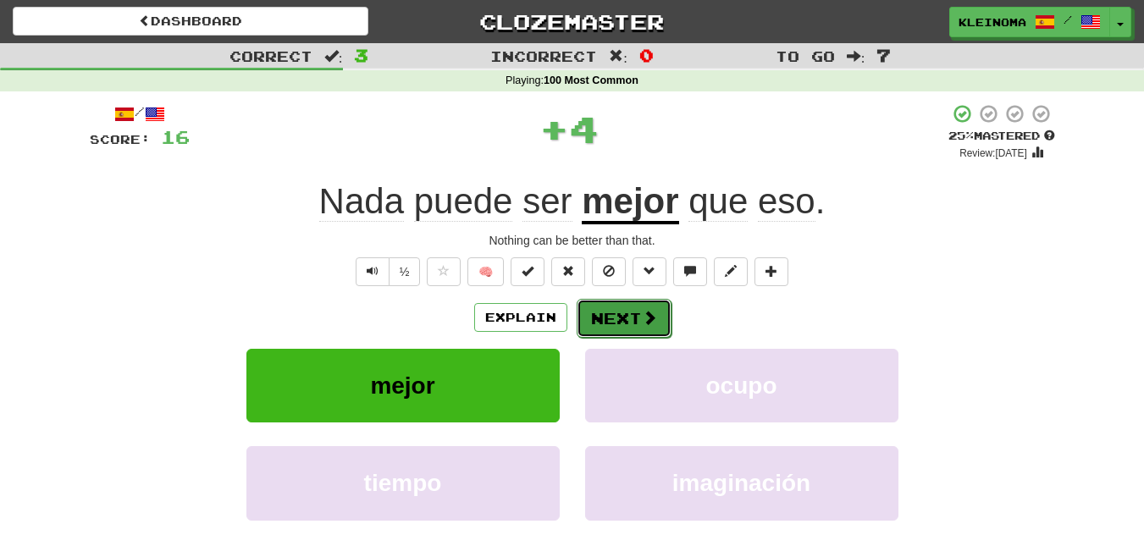
click at [611, 325] on button "Next" at bounding box center [623, 318] width 95 height 39
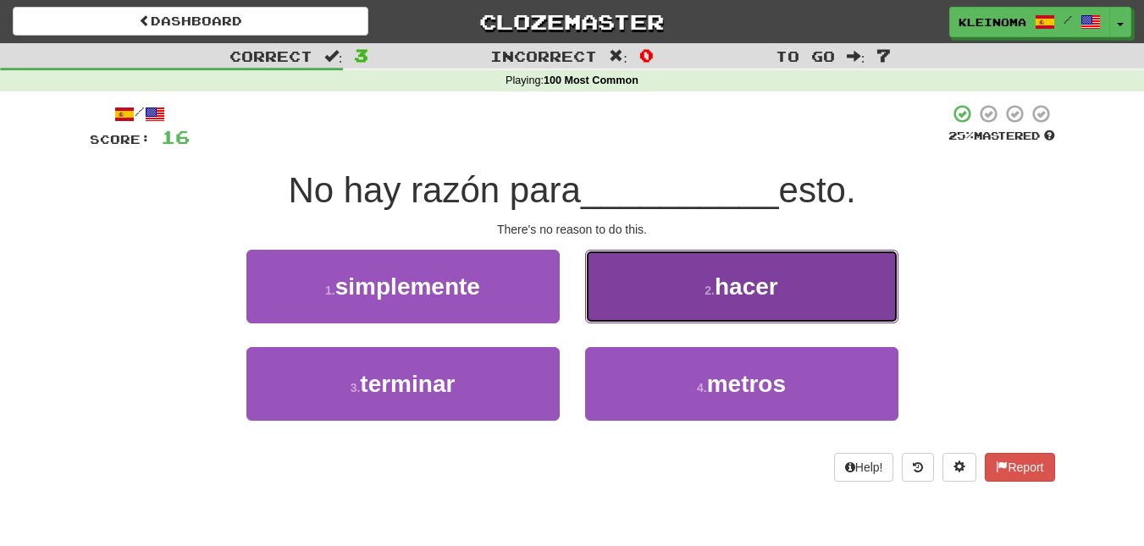
click at [707, 269] on button "2 . hacer" at bounding box center [741, 287] width 313 height 74
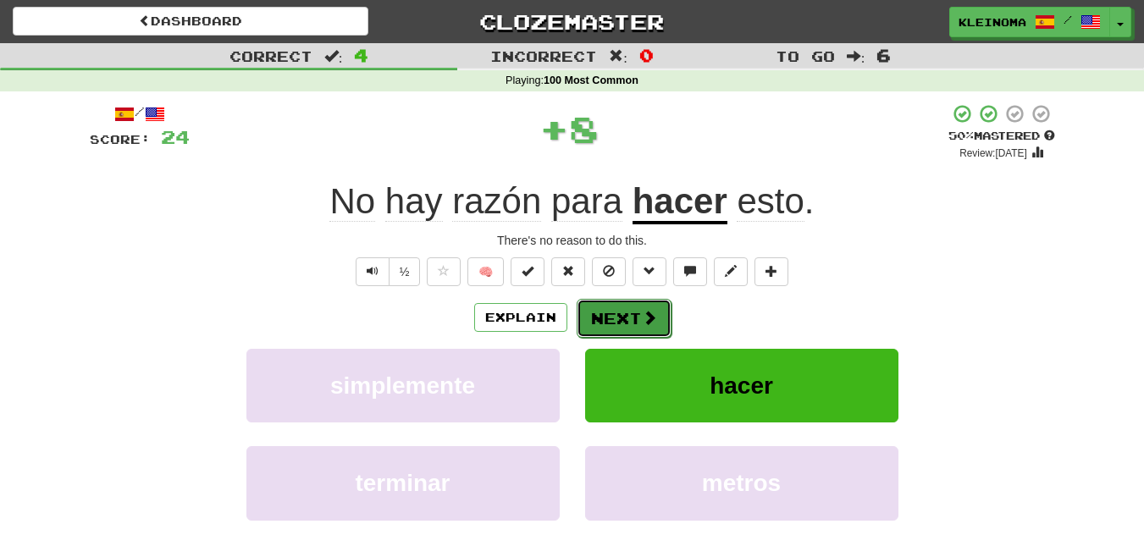
click at [622, 315] on button "Next" at bounding box center [623, 318] width 95 height 39
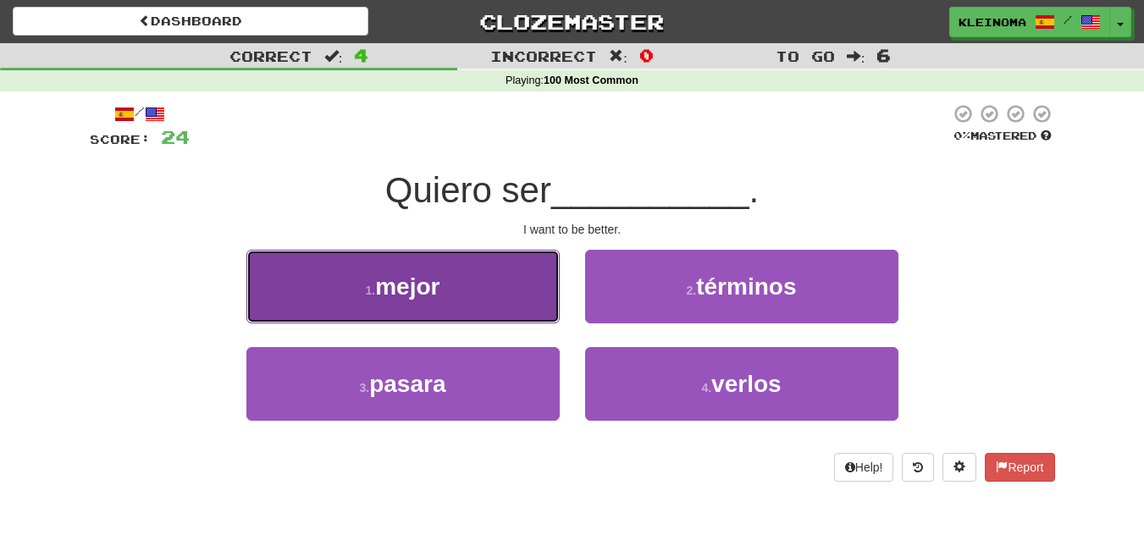
click at [451, 295] on button "1 . mejor" at bounding box center [402, 287] width 313 height 74
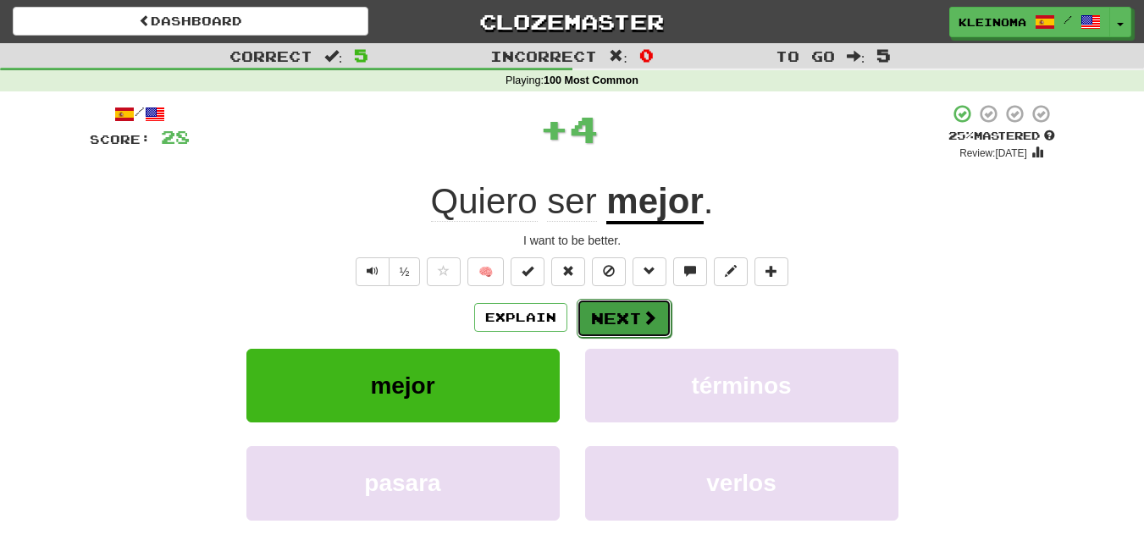
click at [630, 330] on button "Next" at bounding box center [623, 318] width 95 height 39
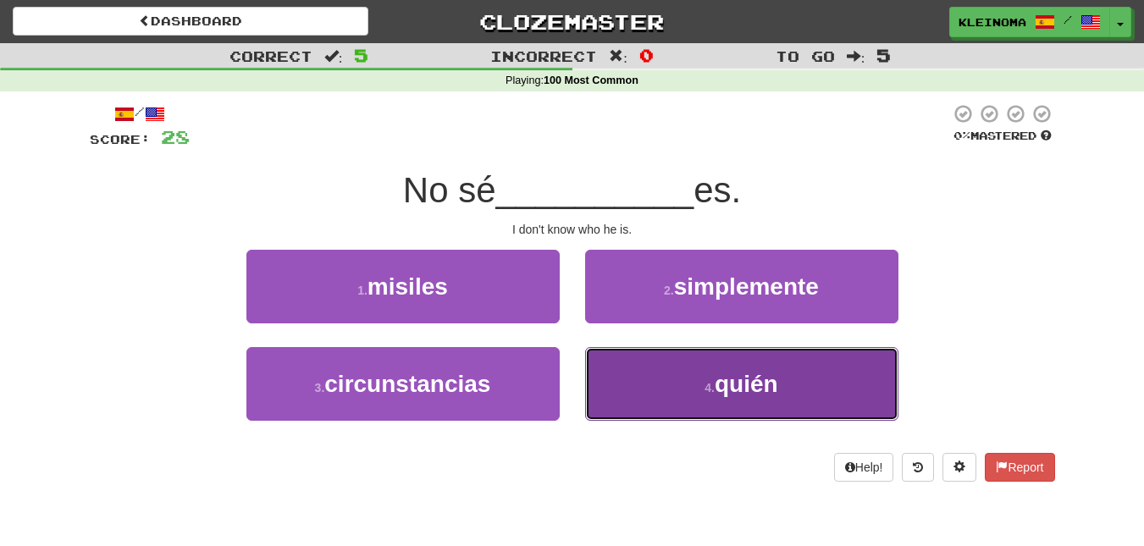
click at [662, 366] on button "4 . quién" at bounding box center [741, 384] width 313 height 74
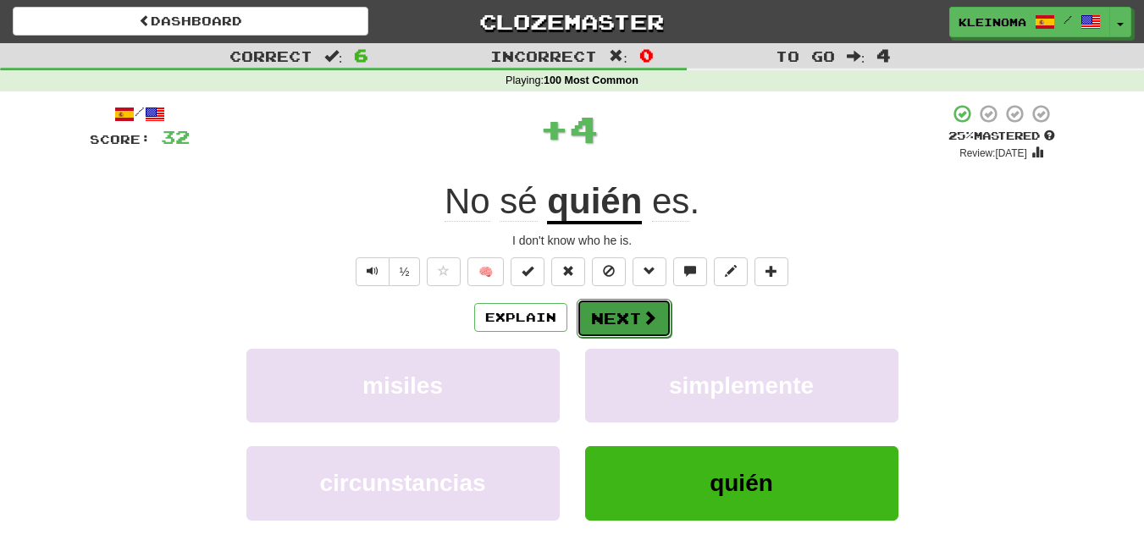
click at [634, 313] on button "Next" at bounding box center [623, 318] width 95 height 39
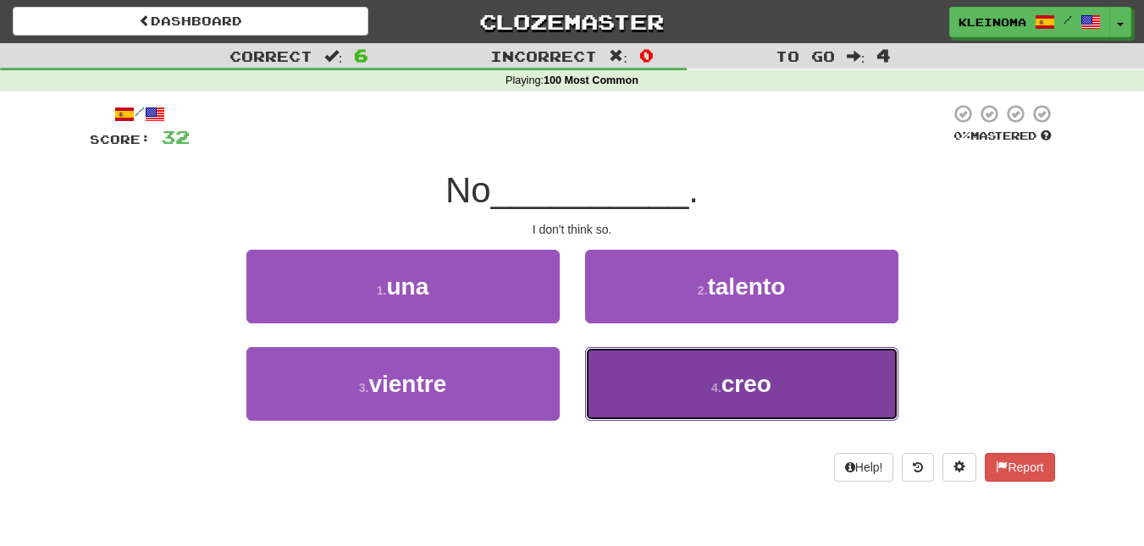
click at [693, 400] on button "4 . creo" at bounding box center [741, 384] width 313 height 74
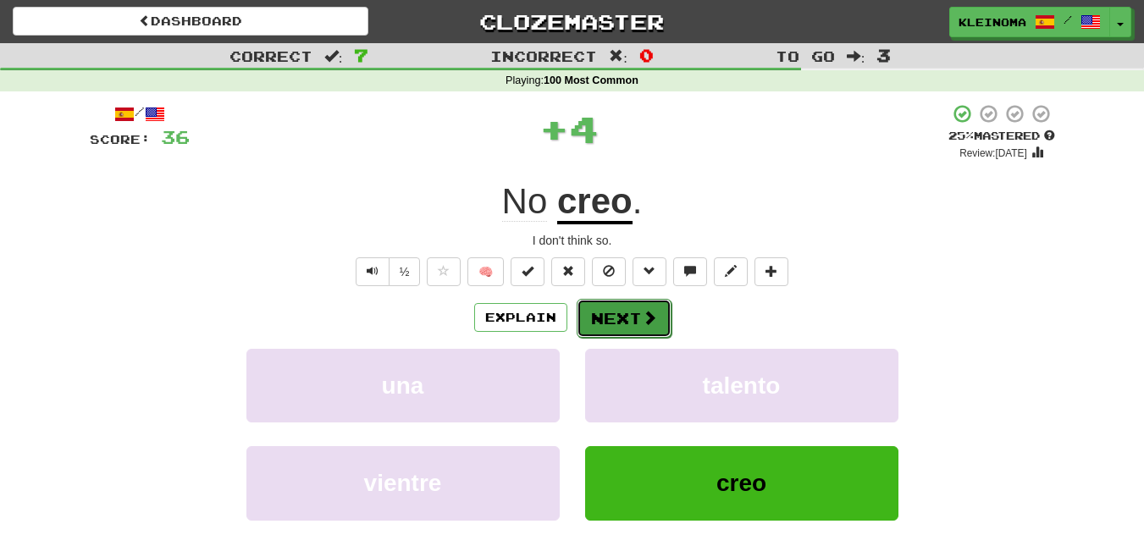
click at [631, 317] on button "Next" at bounding box center [623, 318] width 95 height 39
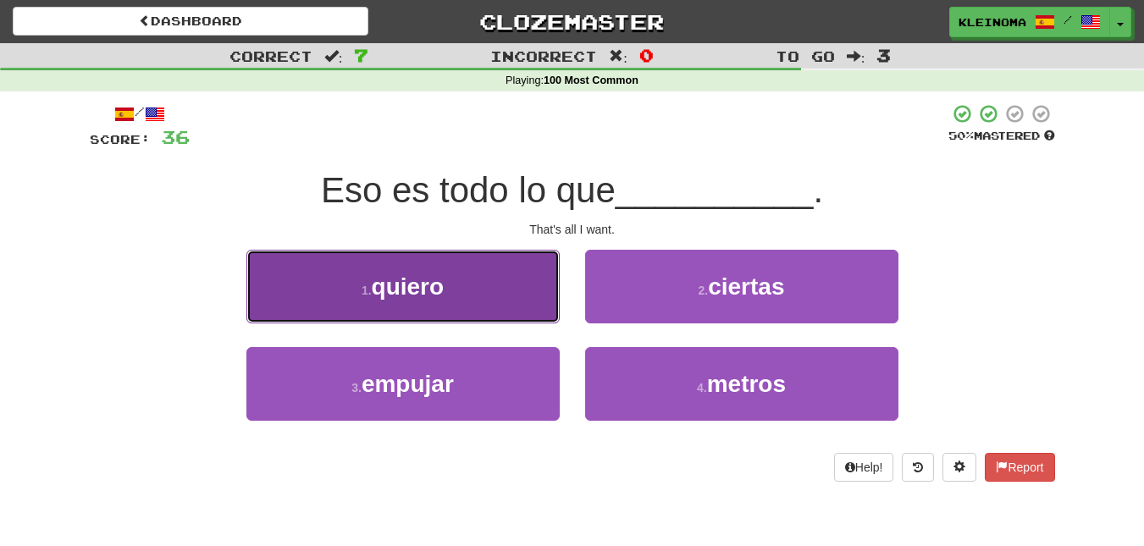
click at [495, 286] on button "1 . quiero" at bounding box center [402, 287] width 313 height 74
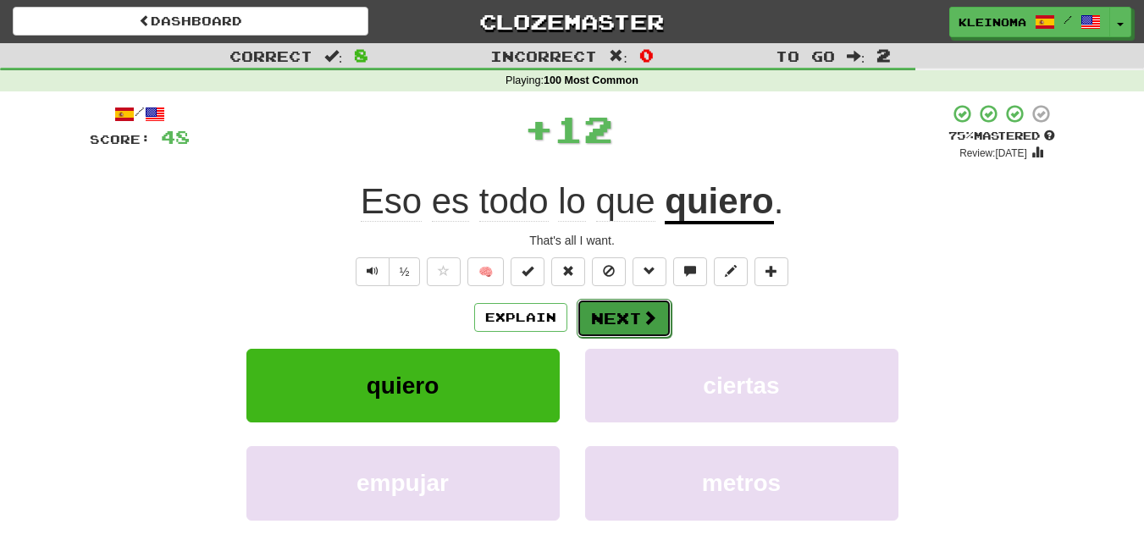
click at [620, 328] on button "Next" at bounding box center [623, 318] width 95 height 39
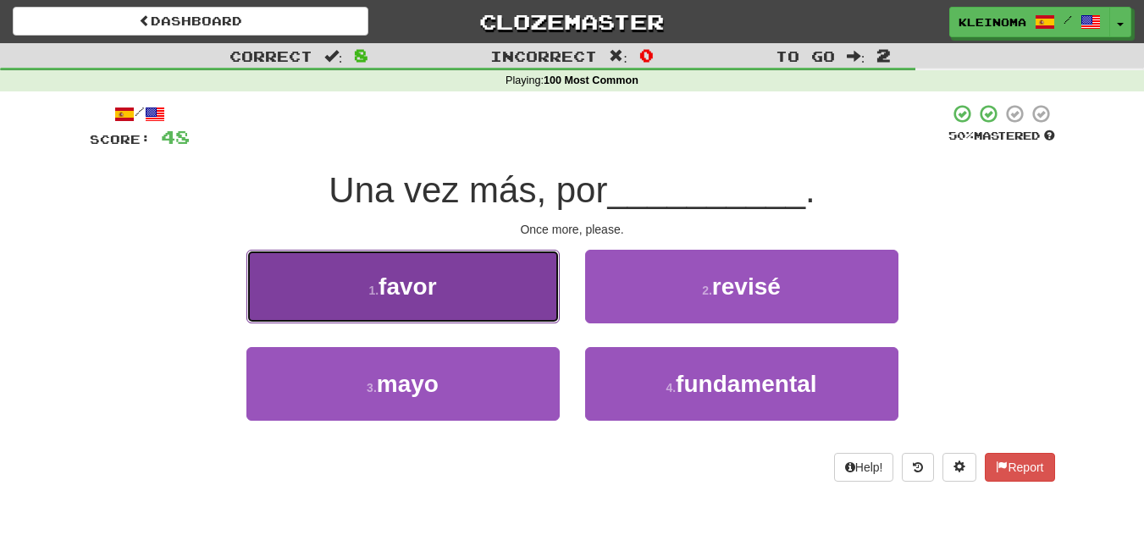
click at [490, 281] on button "1 . favor" at bounding box center [402, 287] width 313 height 74
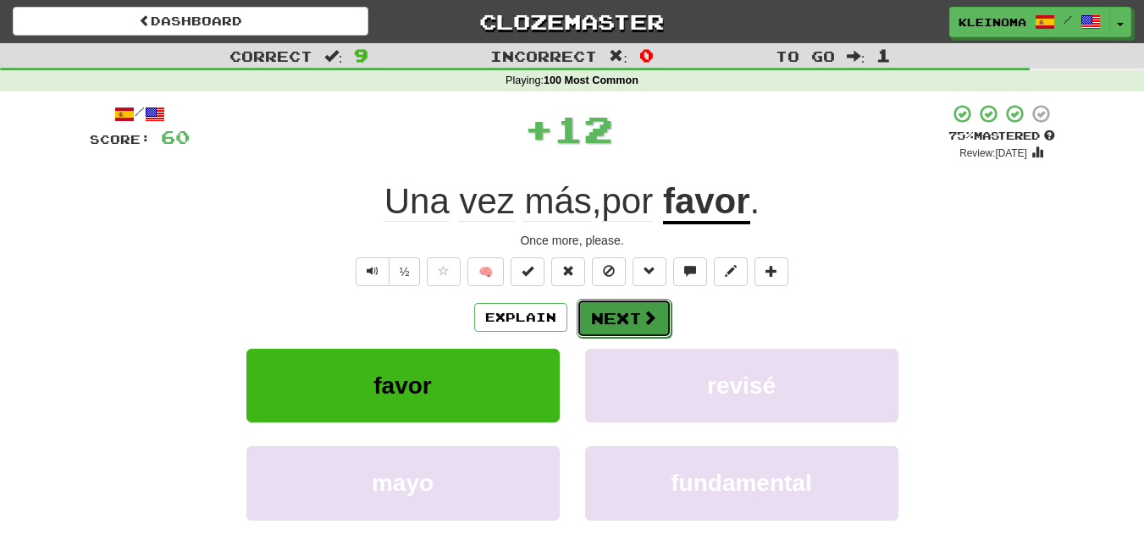
click at [607, 325] on button "Next" at bounding box center [623, 318] width 95 height 39
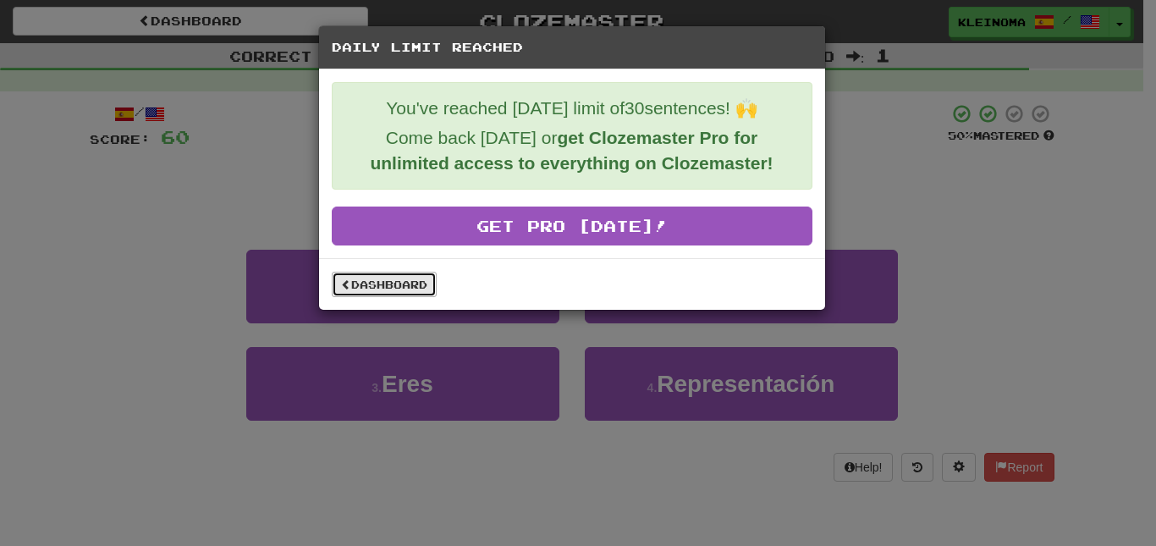
click at [411, 290] on link "Dashboard" at bounding box center [384, 284] width 105 height 25
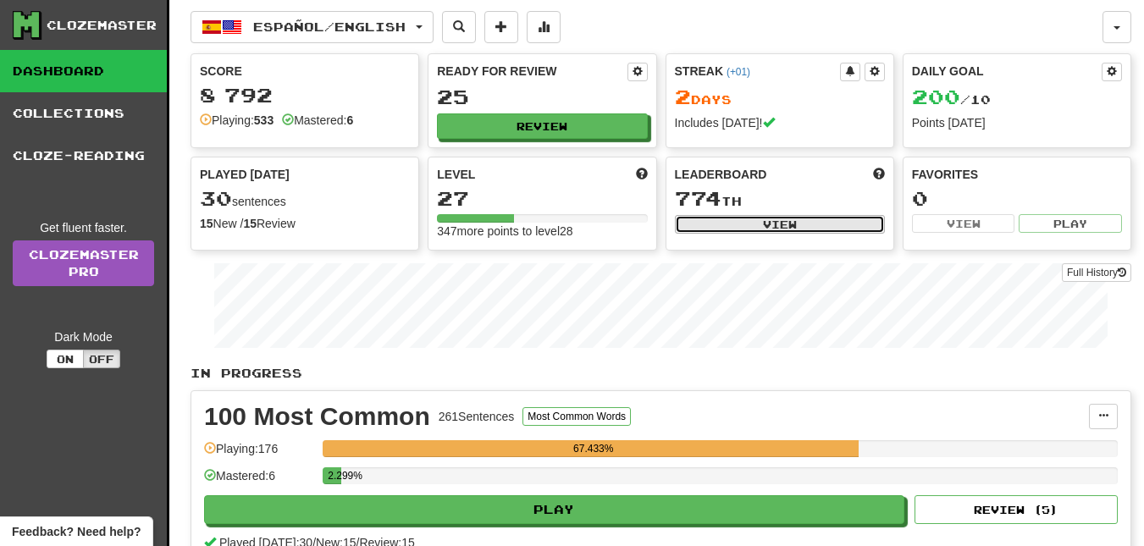
click at [736, 222] on button "View" at bounding box center [780, 224] width 210 height 19
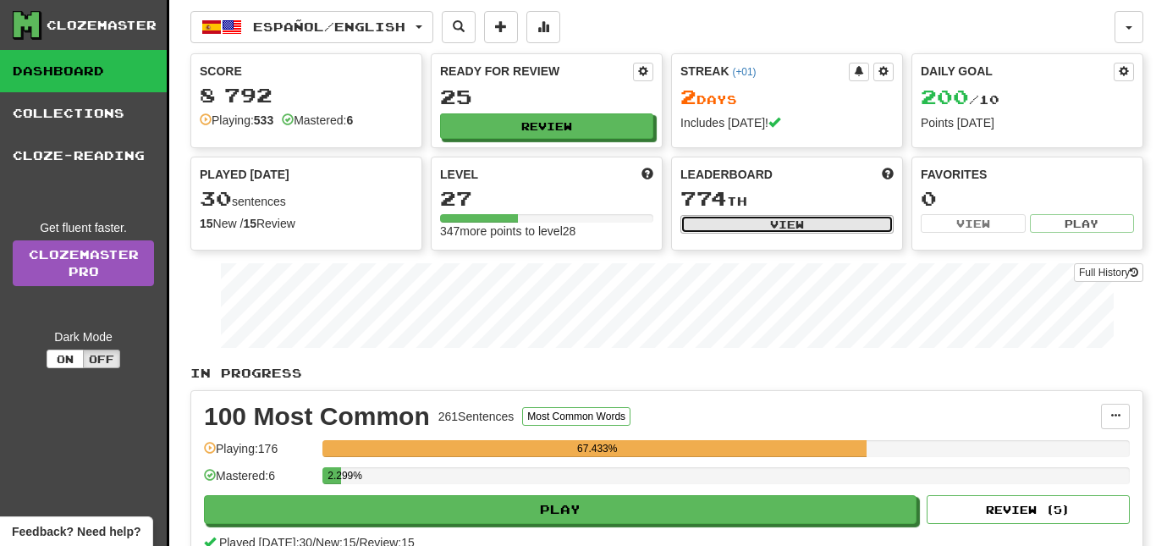
select select "**********"
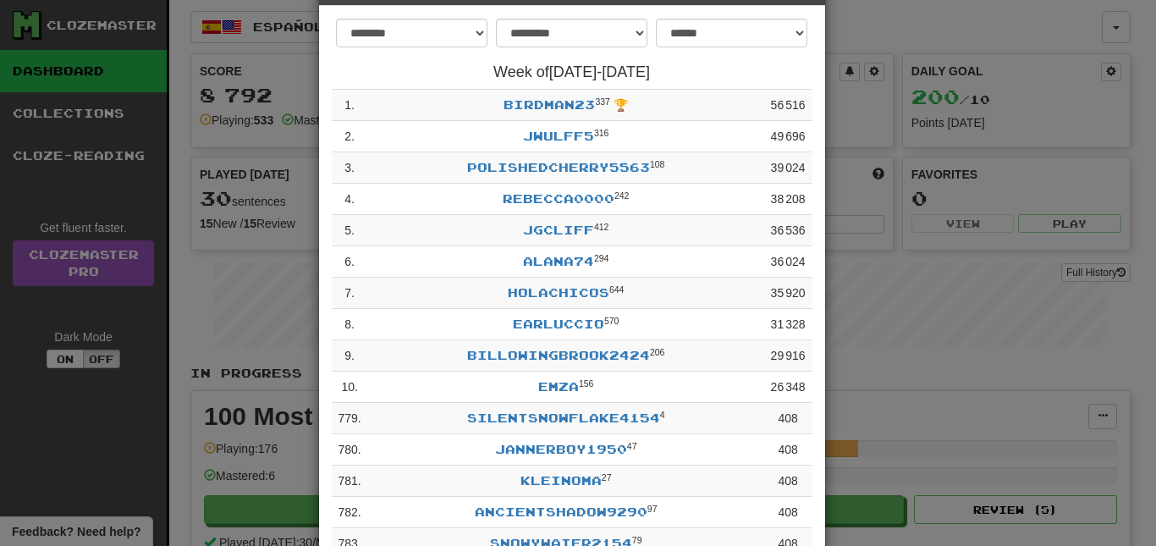
scroll to position [102, 0]
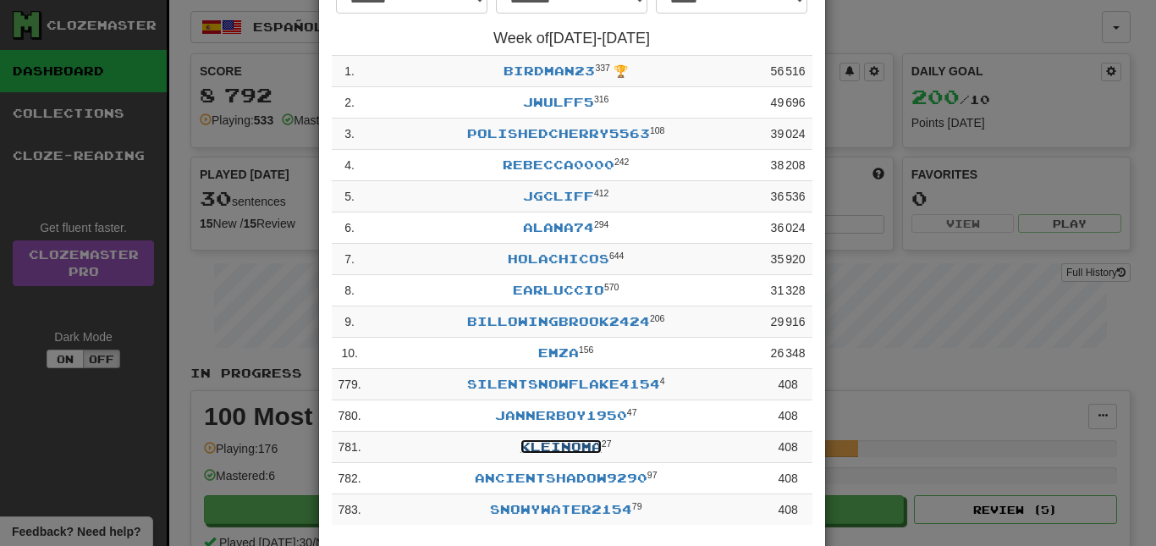
click at [542, 443] on link "kleinoma" at bounding box center [561, 446] width 81 height 14
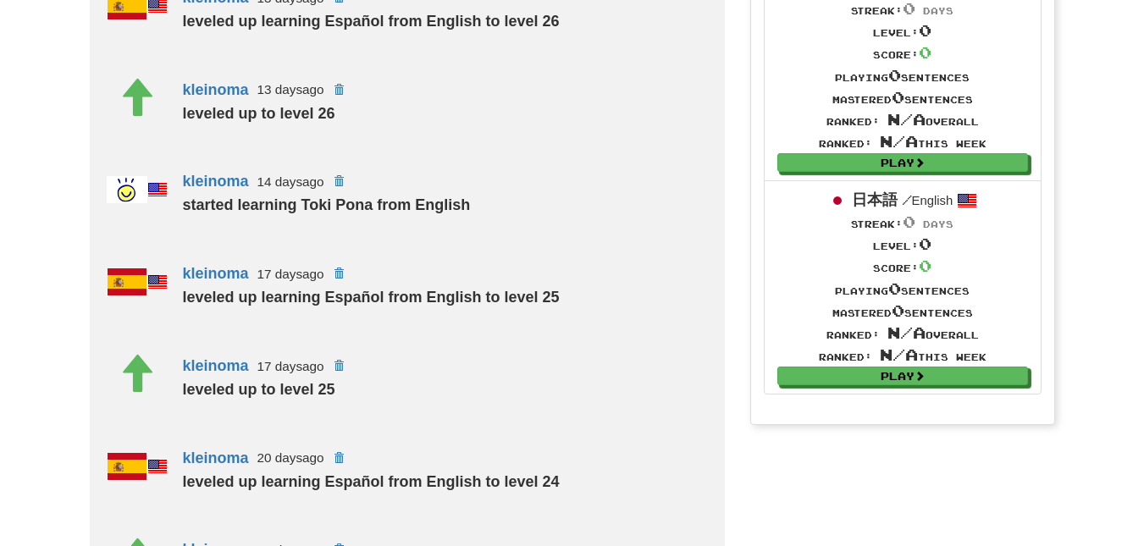
scroll to position [817, 0]
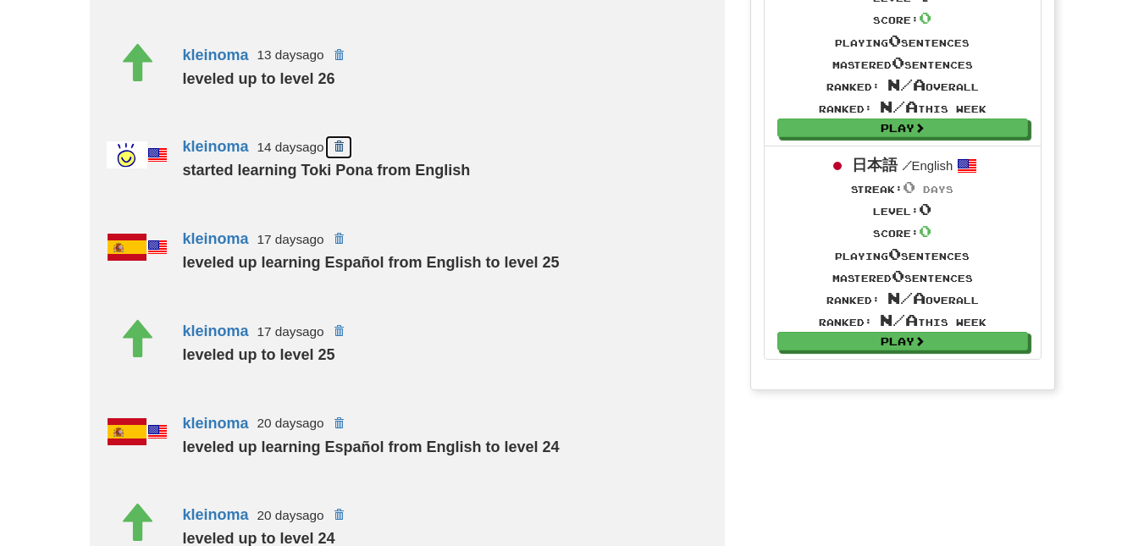
click at [344, 146] on span at bounding box center [339, 146] width 10 height 10
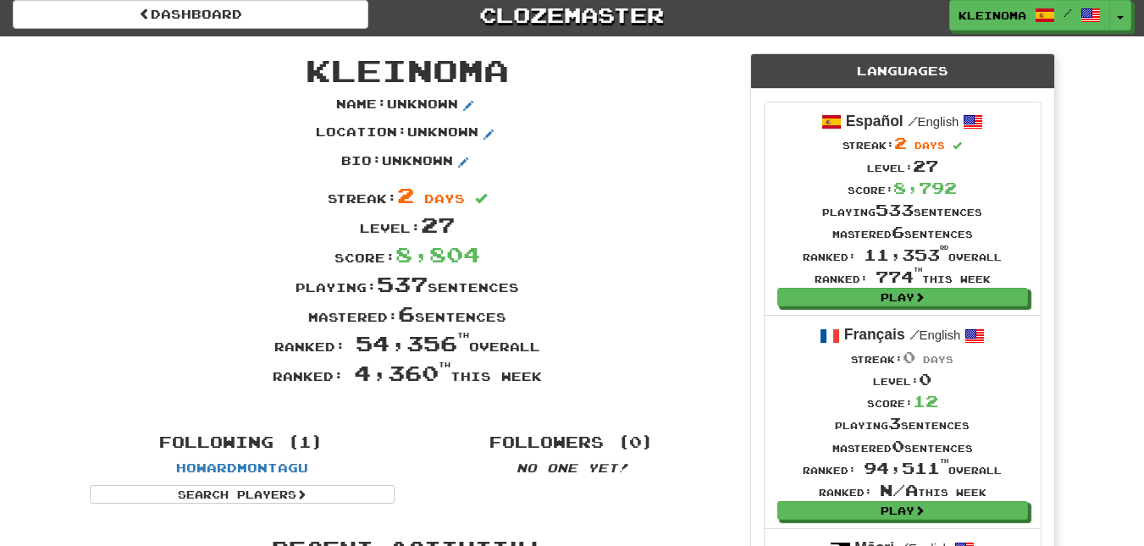
scroll to position [0, 0]
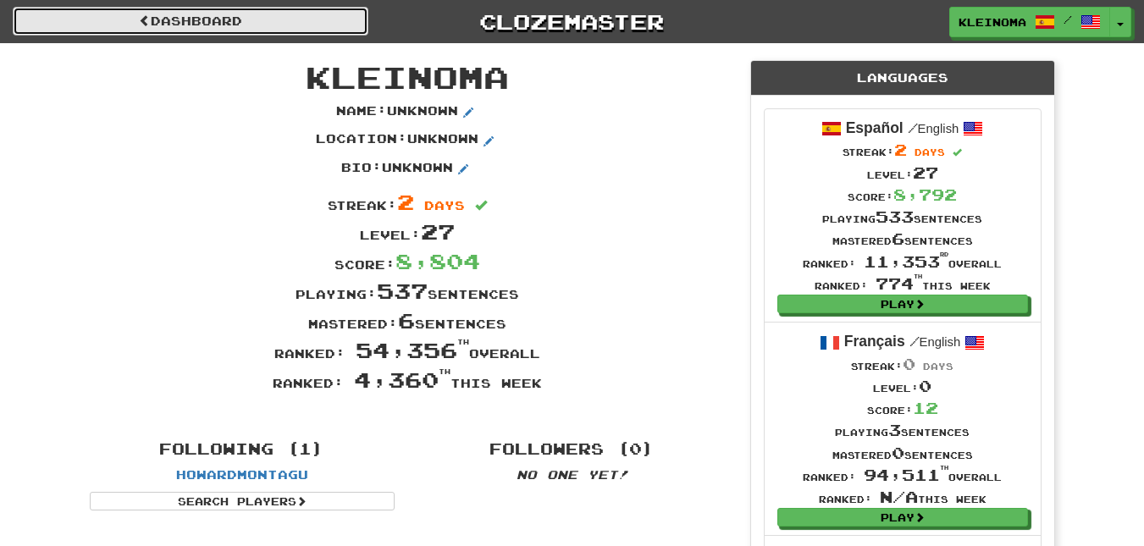
click at [328, 19] on link "Dashboard" at bounding box center [191, 21] width 356 height 29
